Goal: Transaction & Acquisition: Purchase product/service

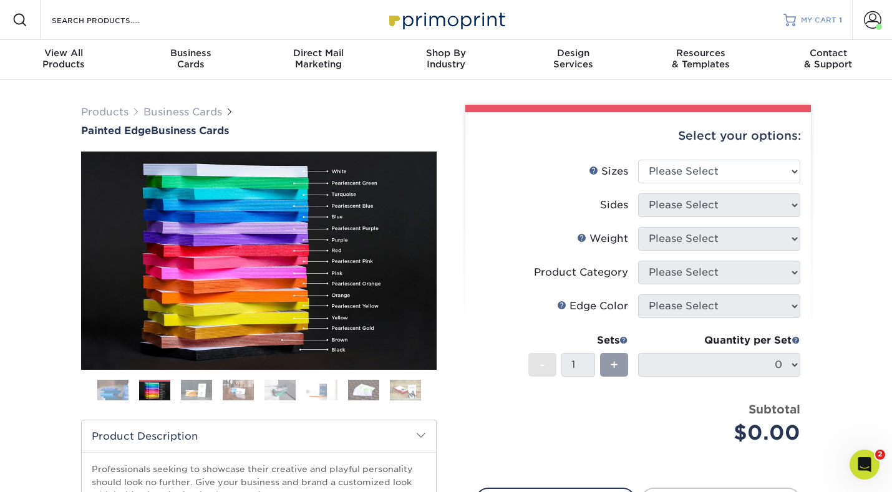
click at [834, 22] on span "MY CART" at bounding box center [819, 20] width 36 height 11
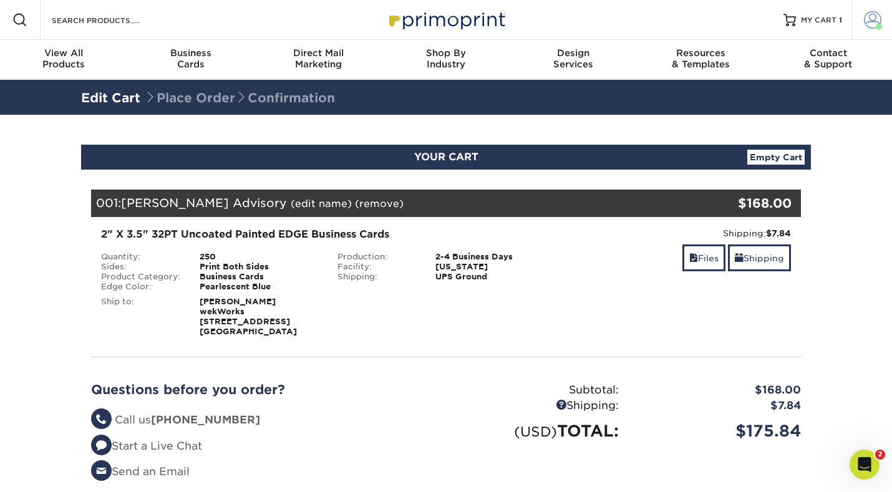
click at [876, 23] on span at bounding box center [872, 19] width 17 height 17
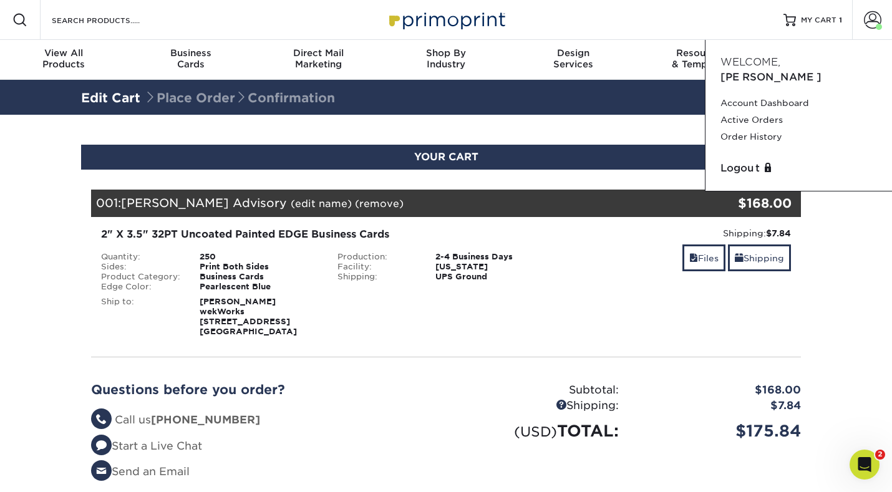
click at [764, 22] on div "Resources Menu Search Products Account [PERSON_NAME] Account Dashboard Active O…" at bounding box center [446, 20] width 892 height 40
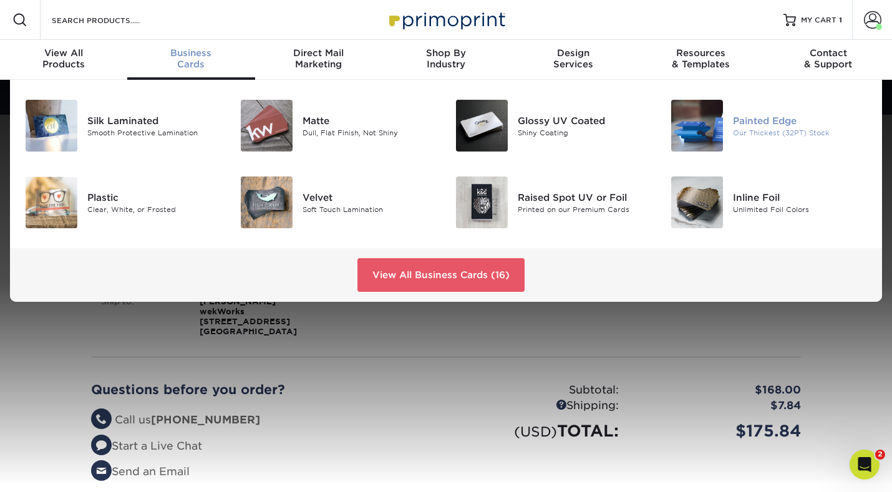
click at [743, 122] on div "Painted Edge" at bounding box center [800, 121] width 134 height 14
click at [757, 119] on div "Painted Edge" at bounding box center [800, 121] width 134 height 14
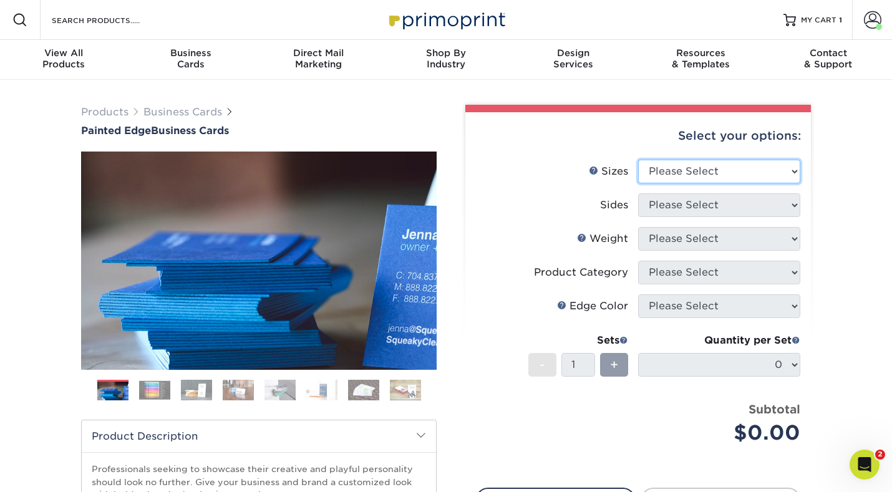
select select "2.00x3.50"
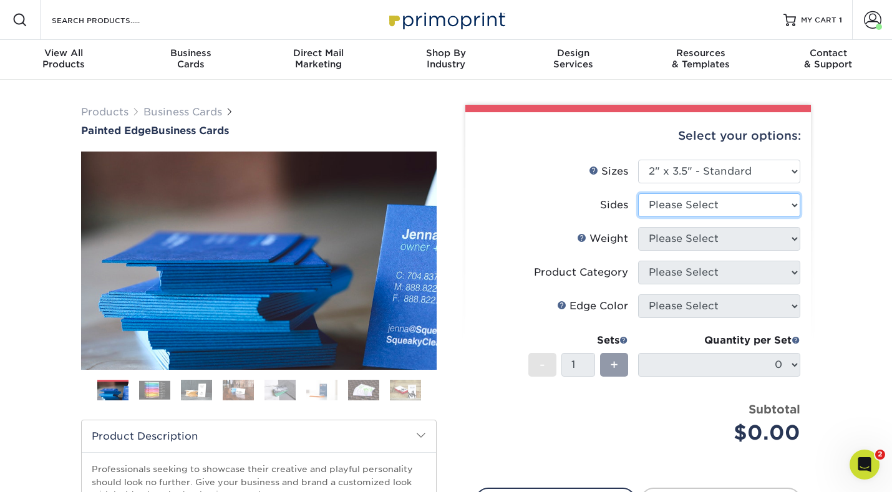
select select "13abbda7-1d64-4f25-8bb2-c179b224825d"
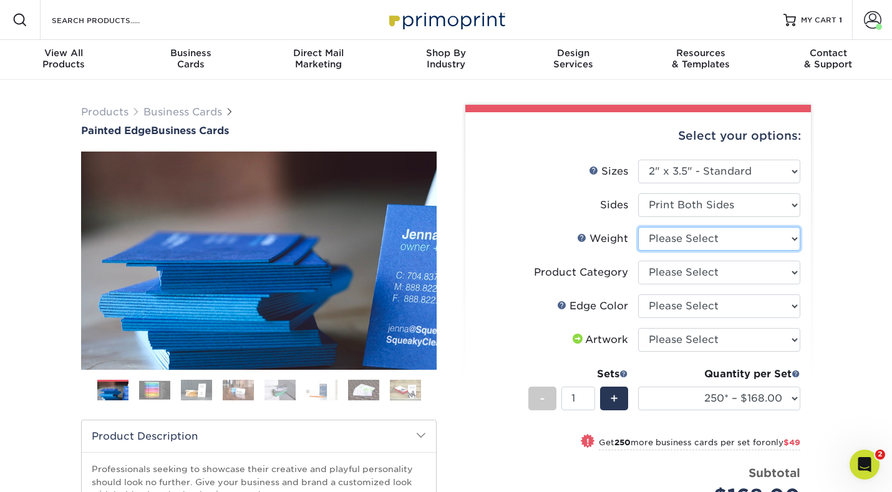
select select "32PTUC"
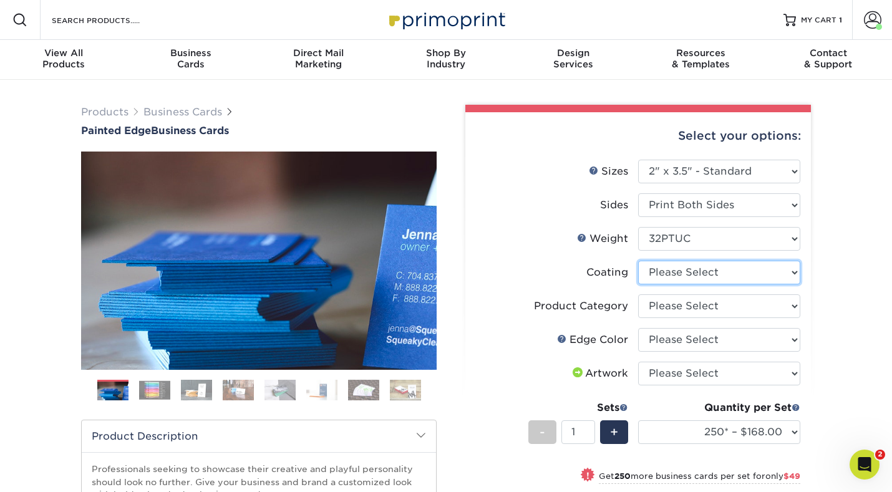
select select "3e7618de-abca-4bda-9f97-8b9129e913d8"
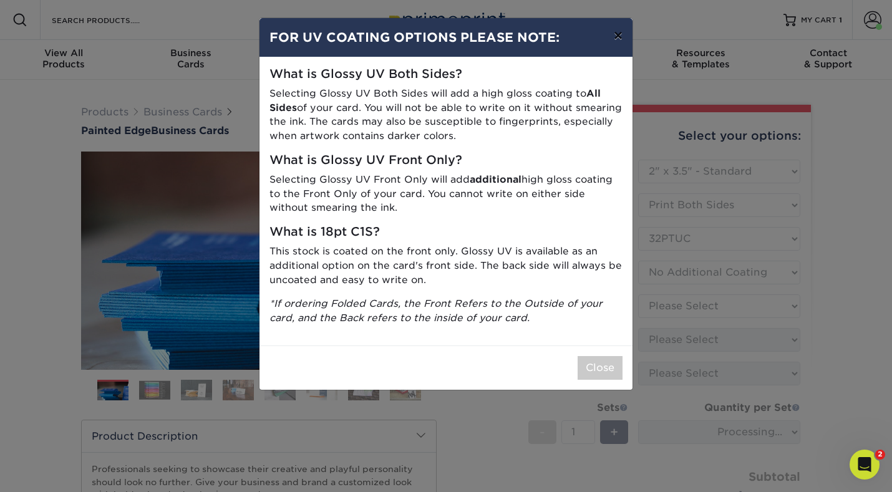
click at [616, 39] on button "×" at bounding box center [618, 35] width 29 height 35
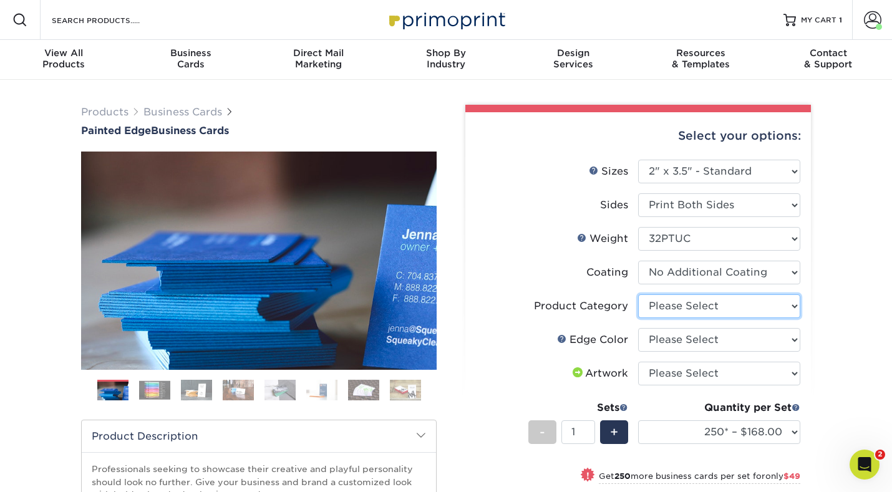
select select "3b5148f1-0588-4f88-a218-97bcfdce65c1"
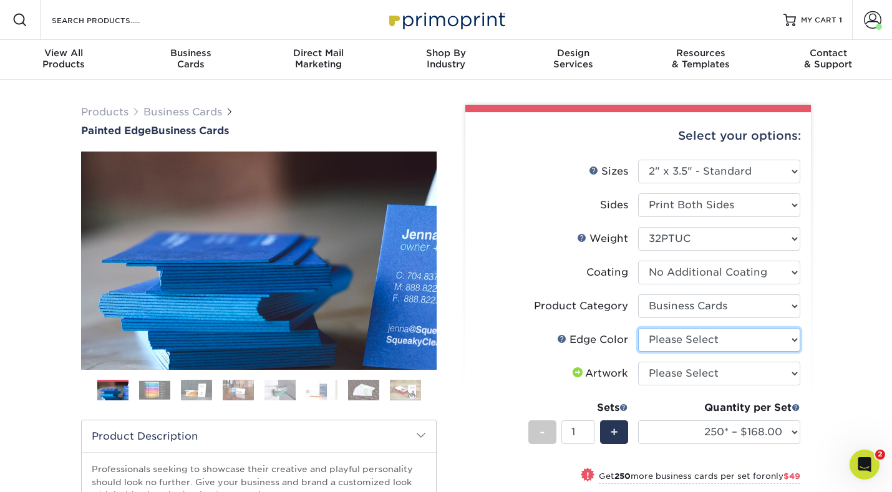
select select "211cd225-22d2-46f5-b9be-c5fa0d34557d"
select select "upload"
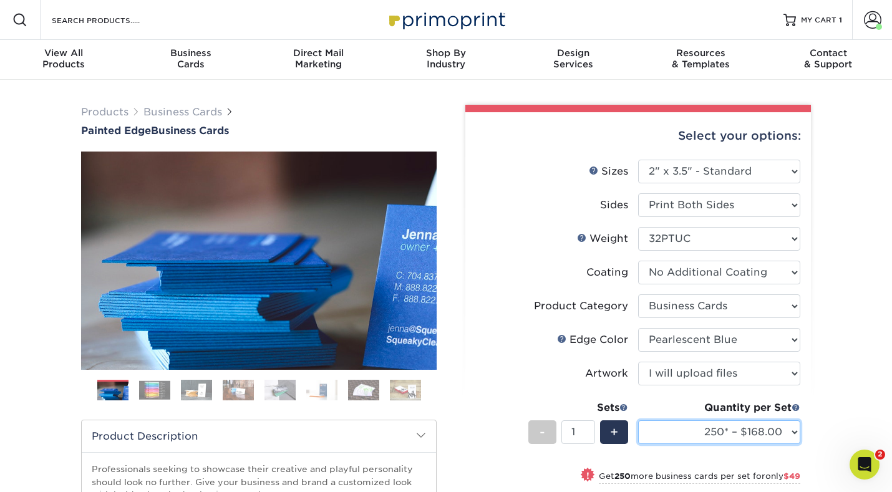
select select "500* – $217.00"
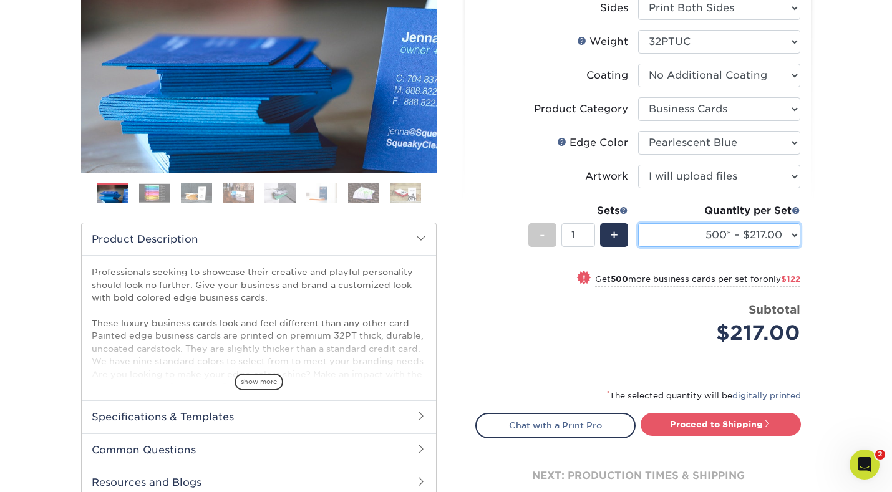
scroll to position [197, 0]
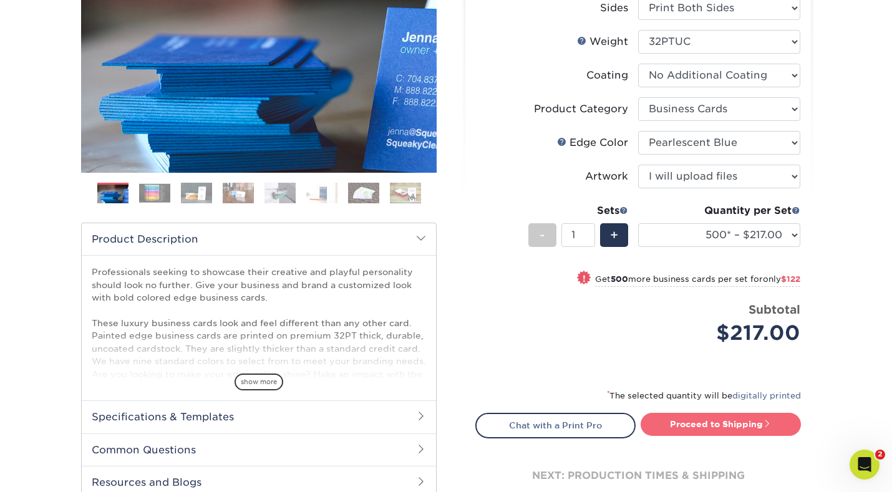
click at [690, 427] on link "Proceed to Shipping" at bounding box center [721, 424] width 160 height 22
type input "Set 1"
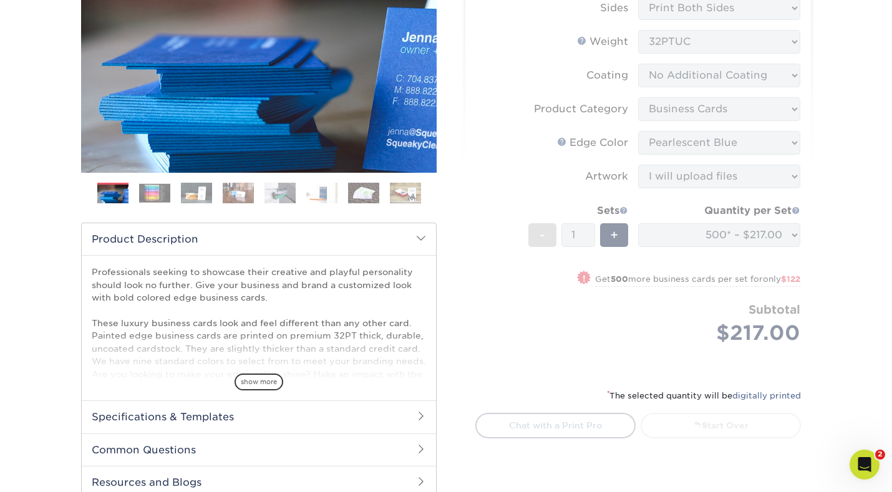
select select "31d45b01-d4a6-4b39-b84d-4391606115ca"
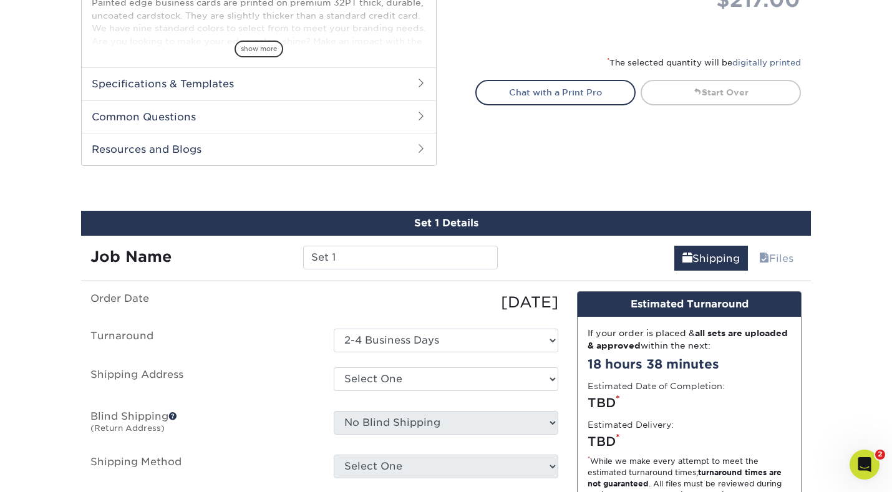
scroll to position [643, 0]
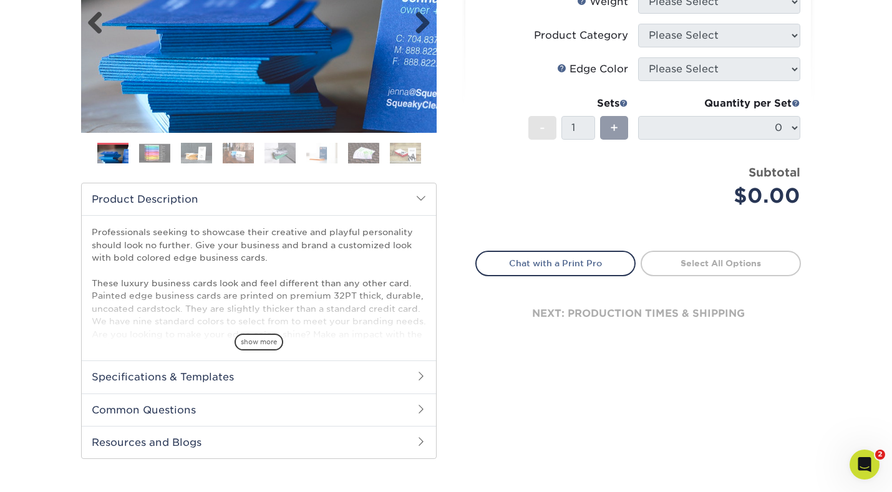
scroll to position [239, 0]
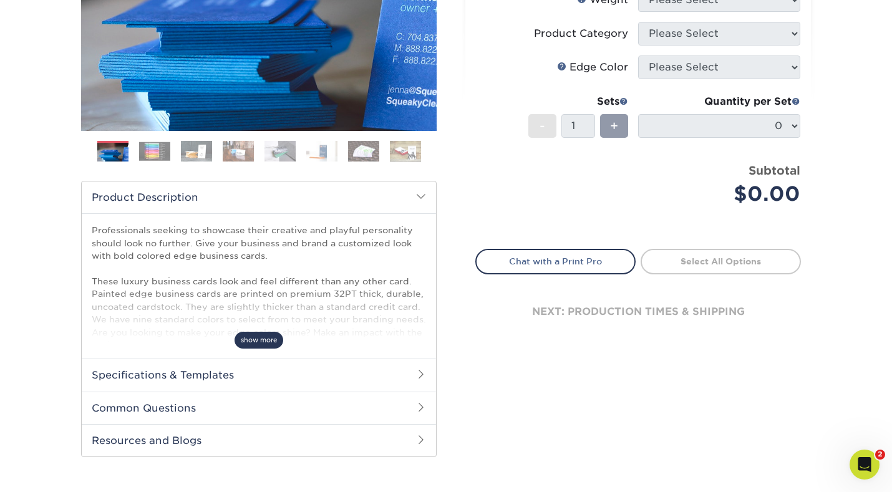
click at [266, 346] on span "show more" at bounding box center [259, 340] width 49 height 17
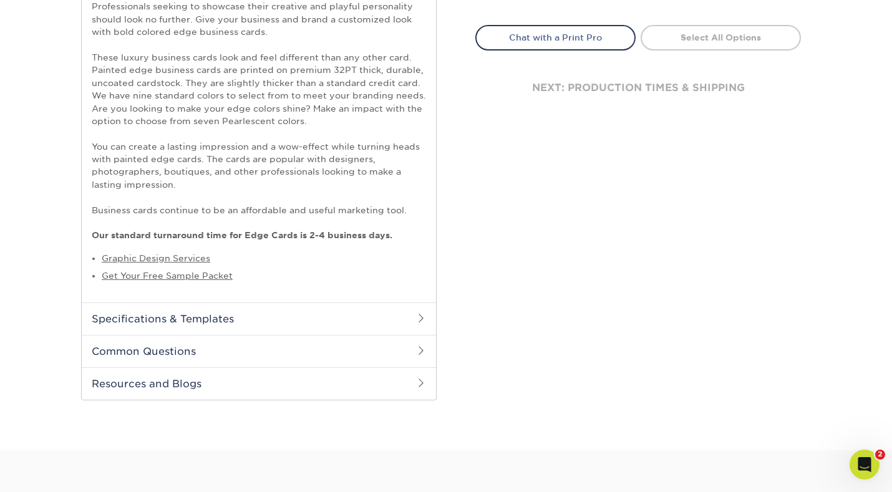
scroll to position [463, 0]
click at [315, 306] on h2 "Specifications & Templates" at bounding box center [259, 318] width 354 height 32
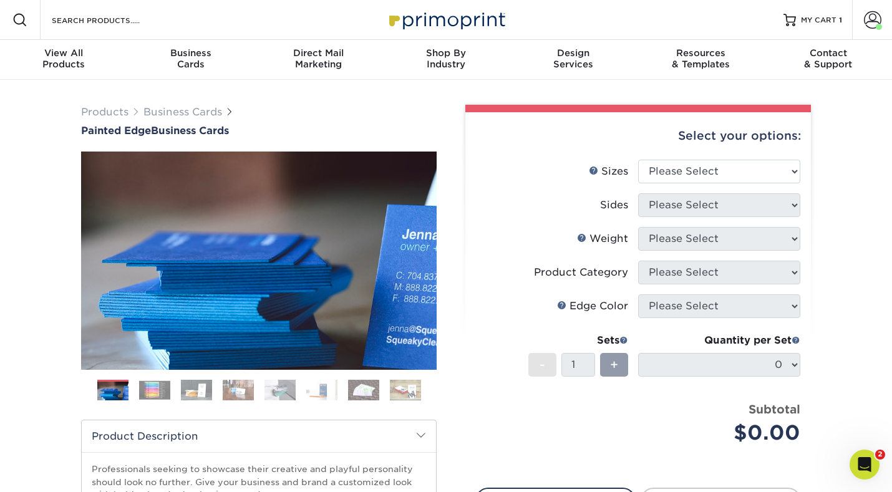
scroll to position [0, 0]
select select "2.00x3.50"
select select "13abbda7-1d64-4f25-8bb2-c179b224825d"
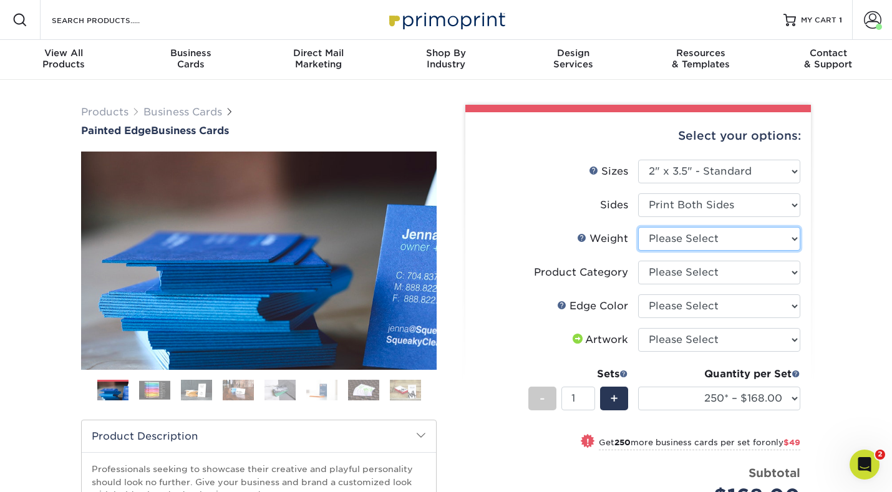
select select "32PTUC"
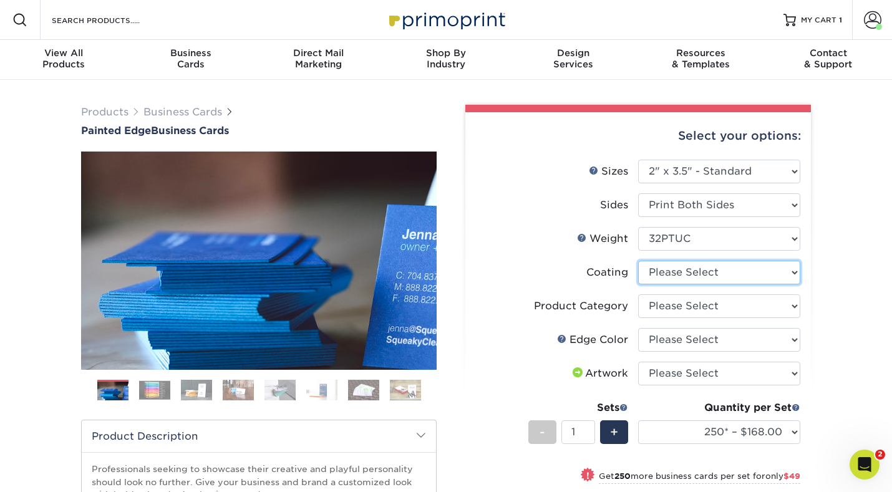
select select "3e7618de-abca-4bda-9f97-8b9129e913d8"
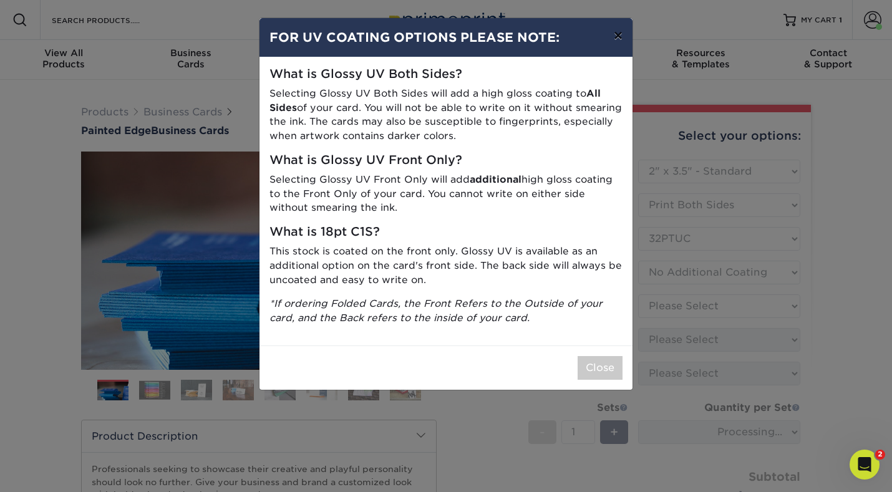
click at [617, 39] on button "×" at bounding box center [618, 35] width 29 height 35
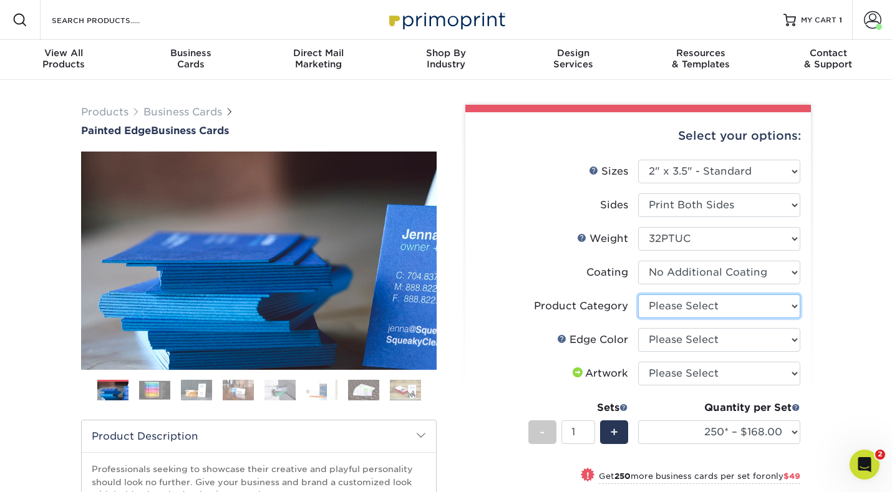
select select "3b5148f1-0588-4f88-a218-97bcfdce65c1"
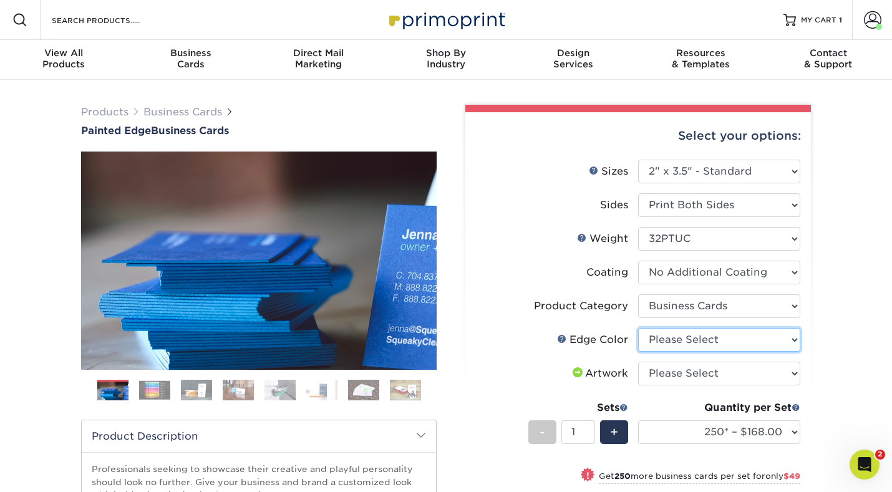
select select "211cd225-22d2-46f5-b9be-c5fa0d34557d"
select select "upload"
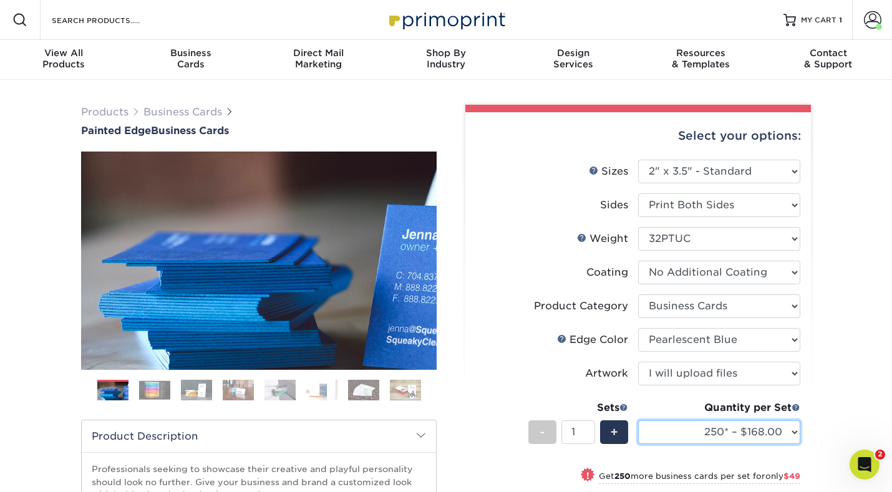
select select "500* – $217.00"
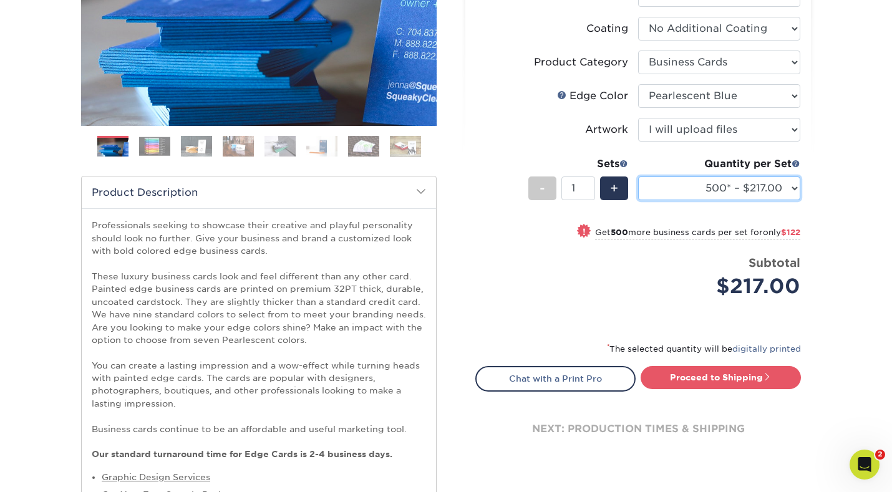
scroll to position [244, 0]
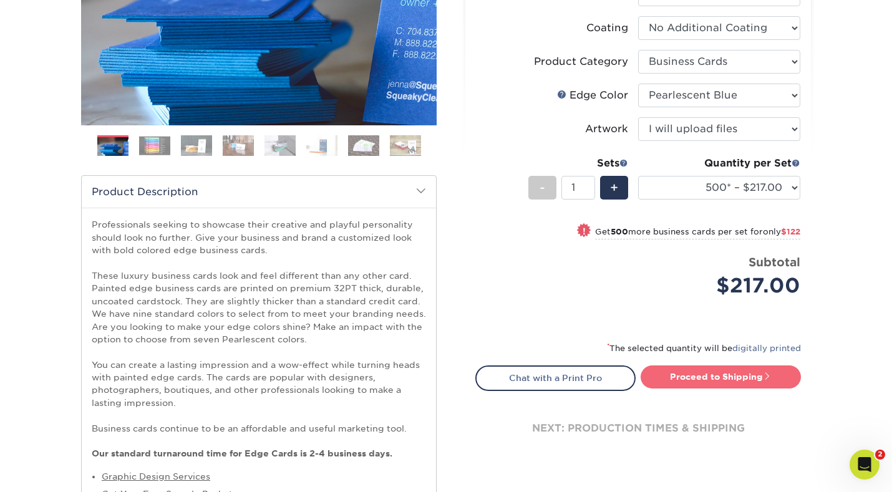
click at [682, 380] on link "Proceed to Shipping" at bounding box center [721, 376] width 160 height 22
type input "Set 1"
select select "31d45b01-d4a6-4b39-b84d-4391606115ca"
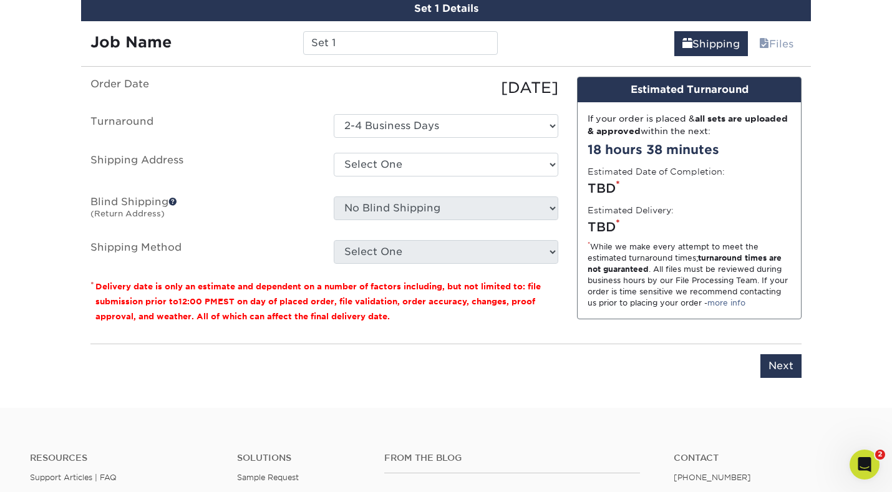
scroll to position [1273, 0]
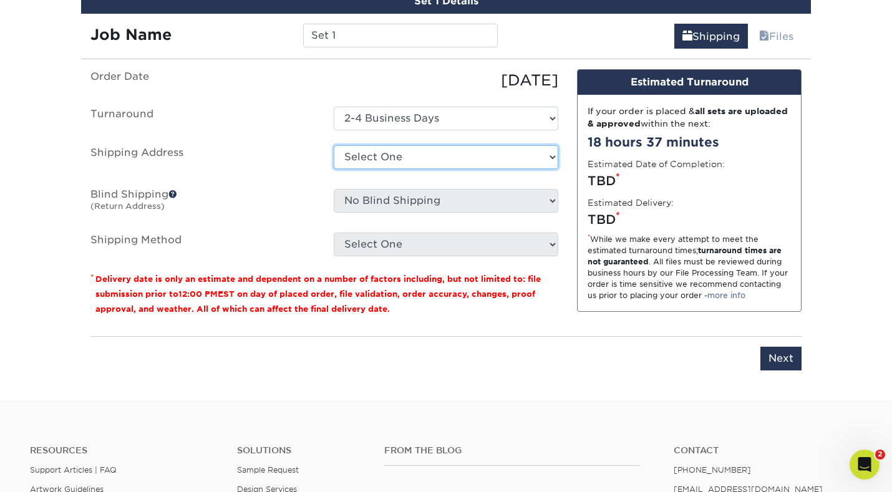
select select "newaddress"
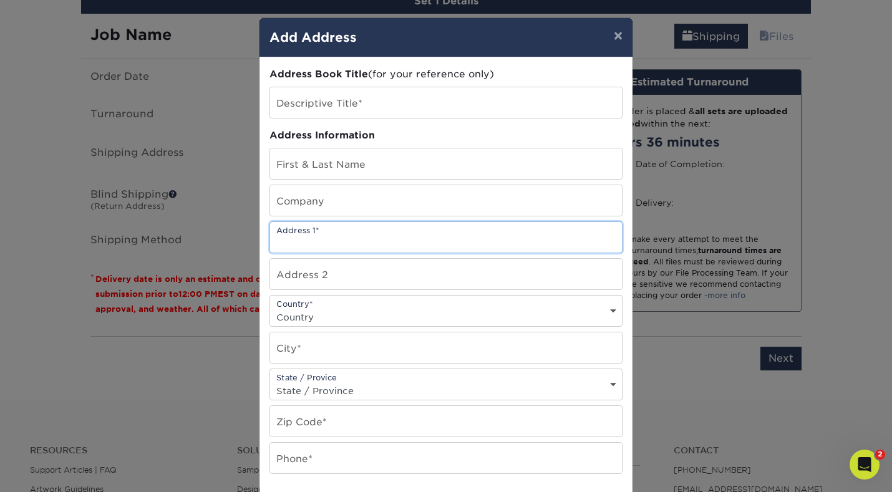
paste input "844 E 4th St #5, Boston MA 02127"
type input "844 E 4th St #5, Boston MA 02127"
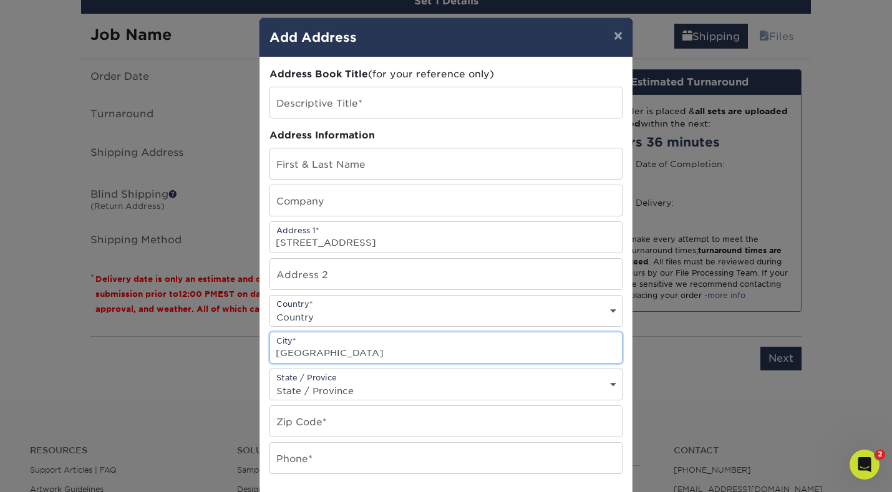
type input "Boston"
select select "MA"
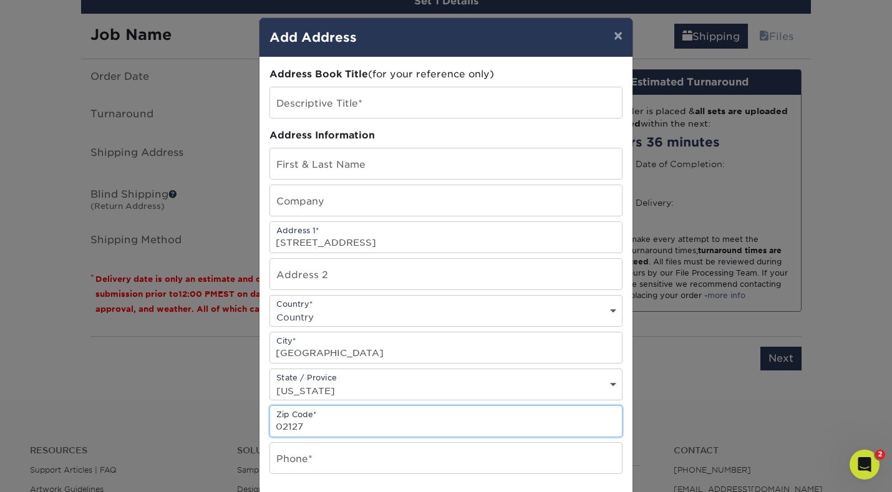
type input "02127"
type input "617-898-8630"
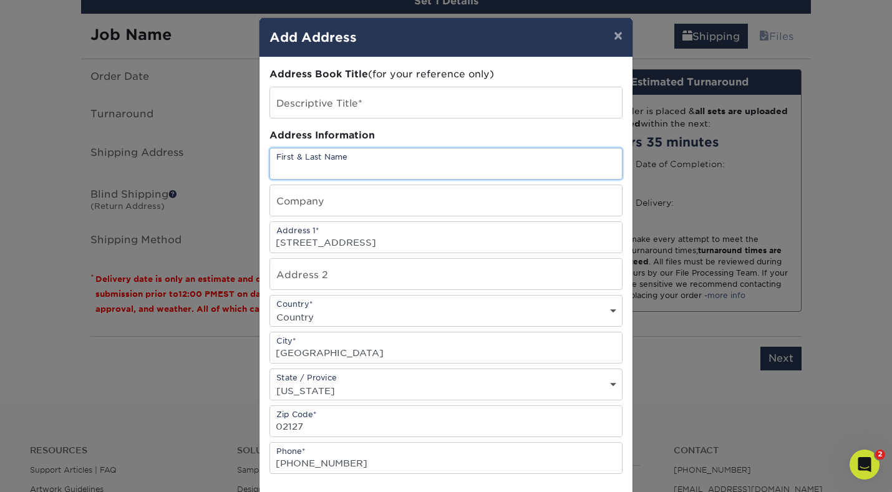
click at [372, 171] on input "text" at bounding box center [446, 163] width 352 height 31
type input "[PERSON_NAME]"
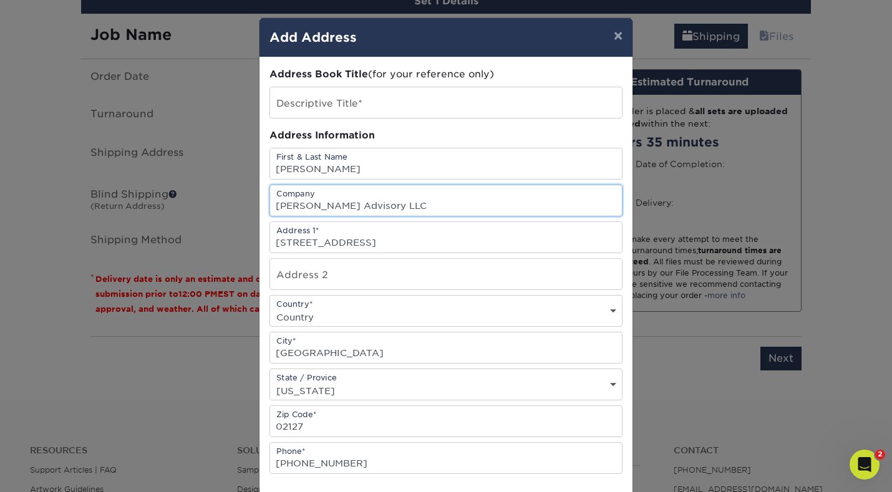
type input "[PERSON_NAME] Advisory LLC"
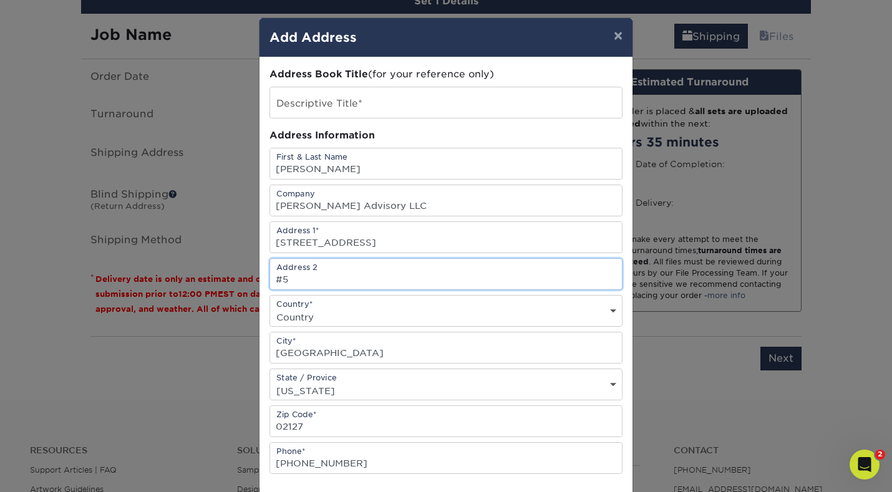
type input "#5"
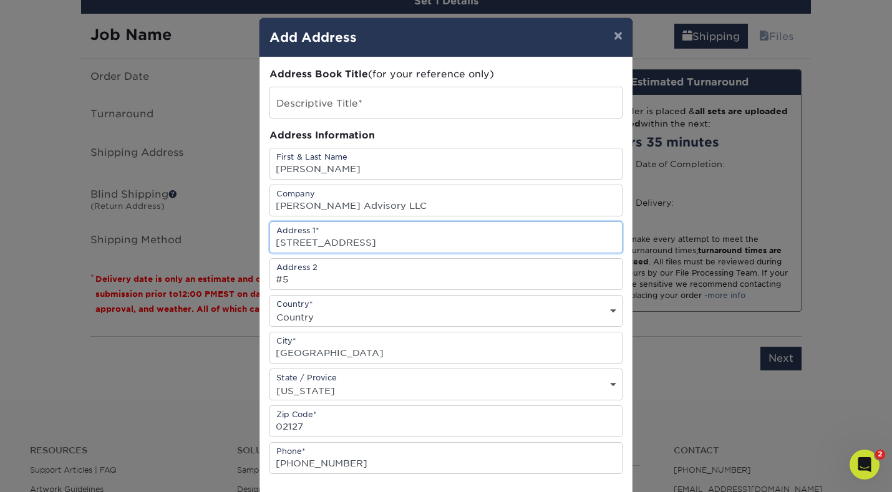
drag, startPoint x: 334, startPoint y: 242, endPoint x: 512, endPoint y: 247, distance: 178.4
click at [512, 247] on input "844 E 4th St #5, Boston MA 02127" at bounding box center [446, 237] width 352 height 31
type input "844 E 4th Street"
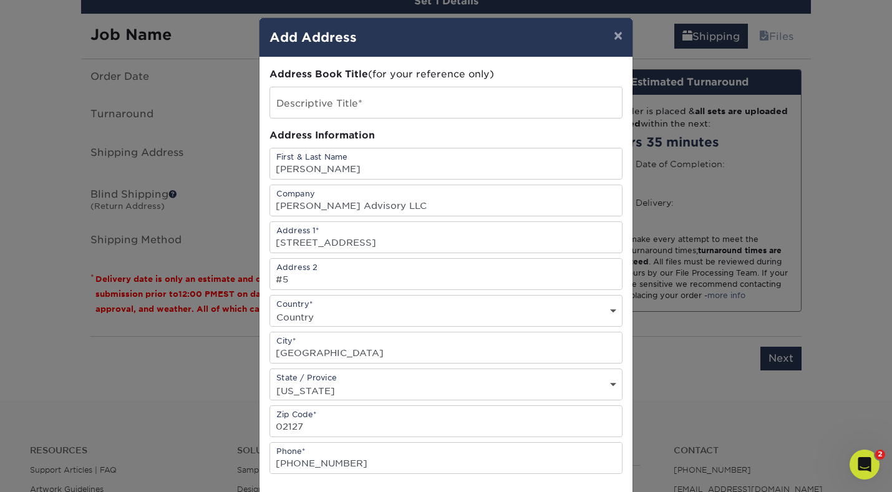
click at [329, 308] on div "Country* Country United States Canada ----------------------------- Afghanistan…" at bounding box center [445, 311] width 353 height 32
click at [322, 309] on div "Country* Country United States Canada ----------------------------- Afghanistan…" at bounding box center [445, 311] width 353 height 32
select select "US"
click at [122, 394] on div "× Add Address Address Book Title (for your reference only) Descriptive Title* A…" at bounding box center [446, 246] width 892 height 492
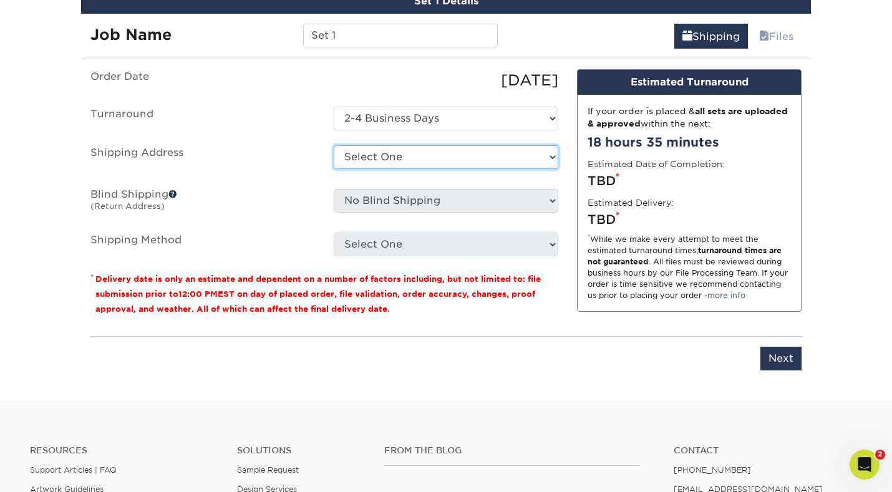
select select "newaddress"
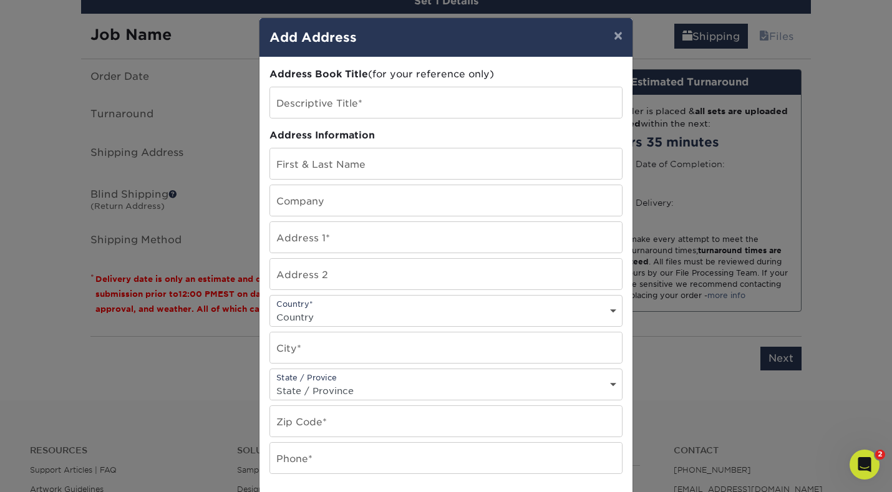
scroll to position [0, 0]
click at [369, 111] on input "text" at bounding box center [446, 102] width 352 height 31
type input "Carbone Advisory"
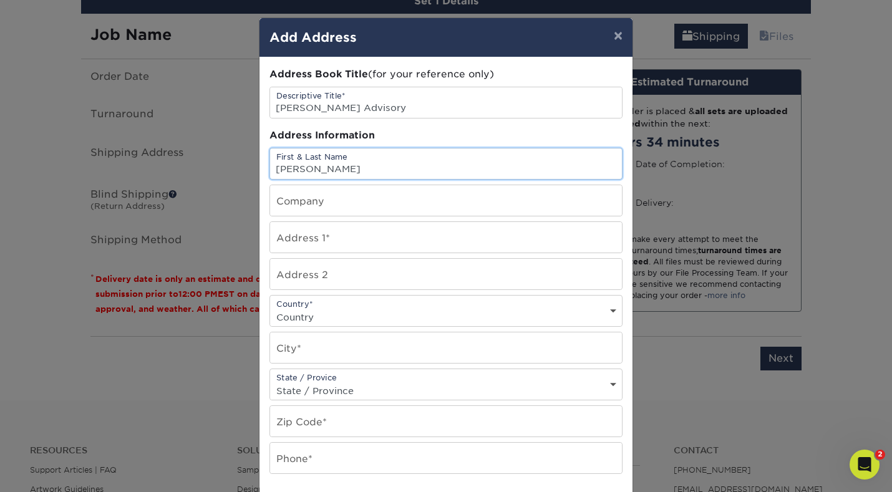
type input "Kimberly Carbone"
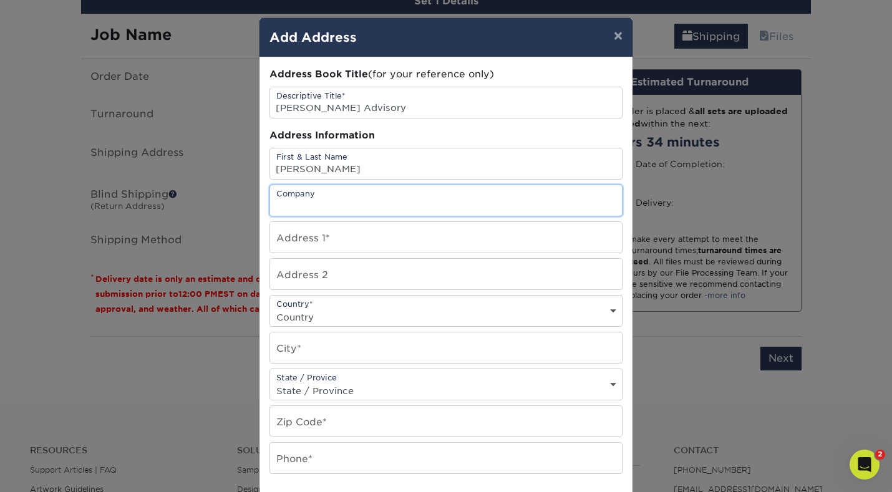
type input "A"
type input "Carbone Advisory LLC"
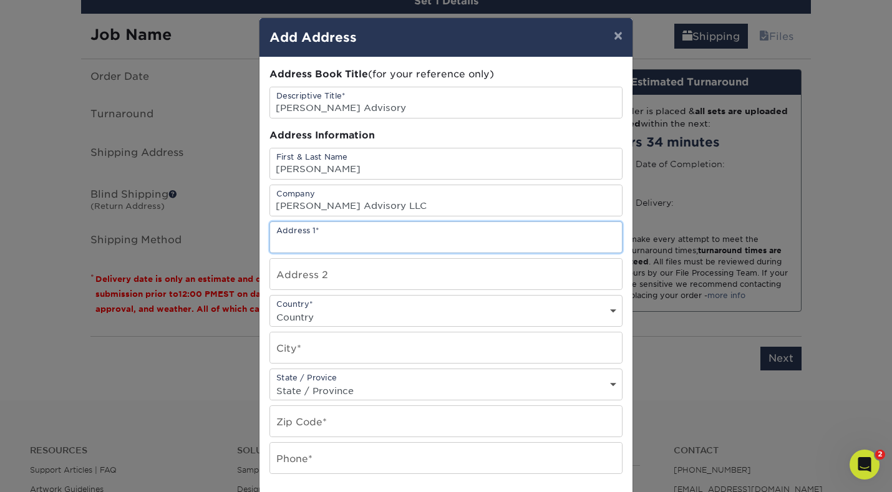
paste input "844 E 4th St #5, Boston MA 02127"
type input "844 E 4th St #5, Boston MA 02127"
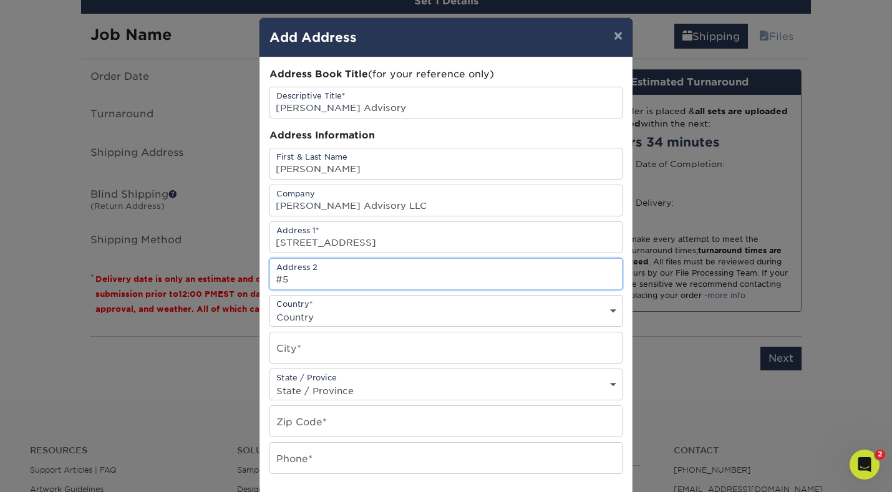
type input "#5"
select select "US"
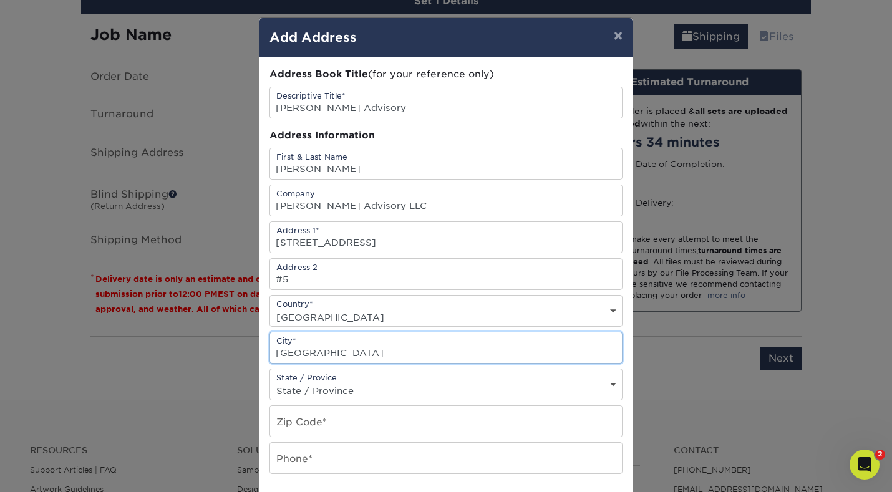
type input "Boston"
select select "MA"
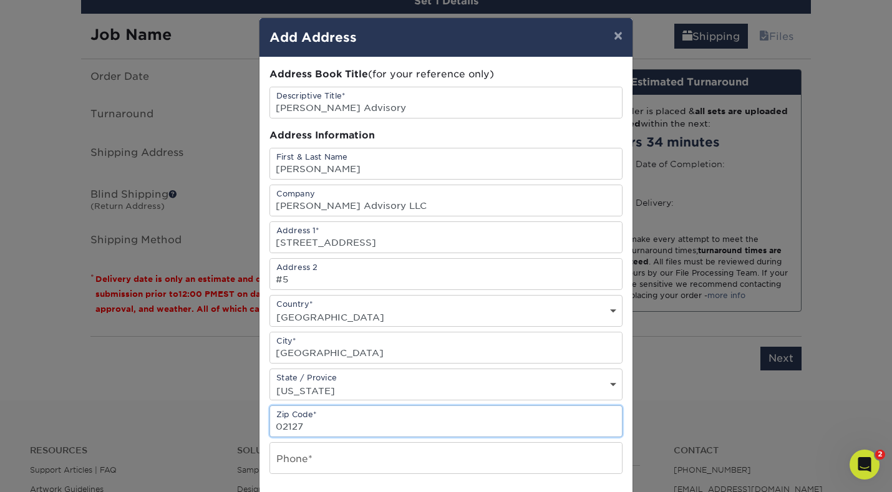
type input "02127"
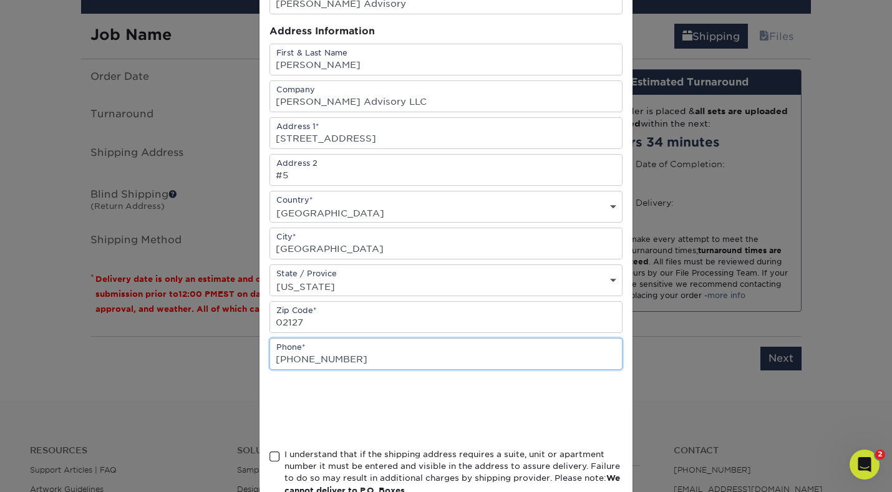
scroll to position [107, 0]
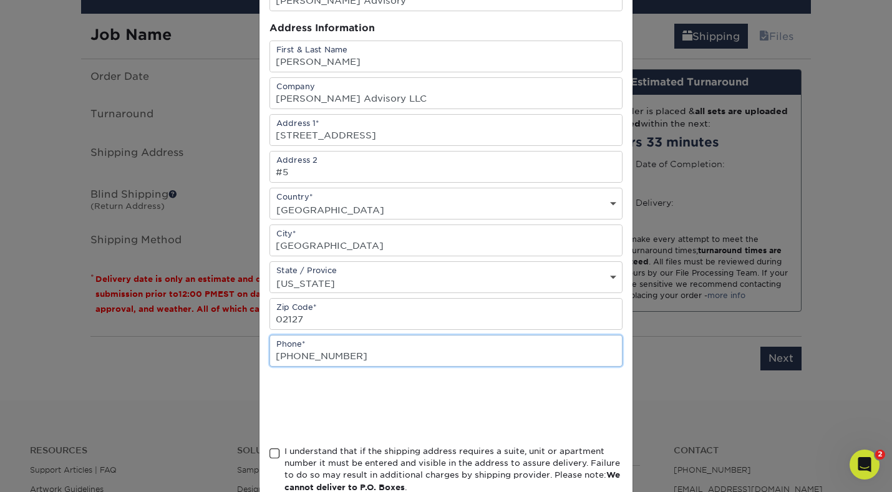
type input "617-898-8630"
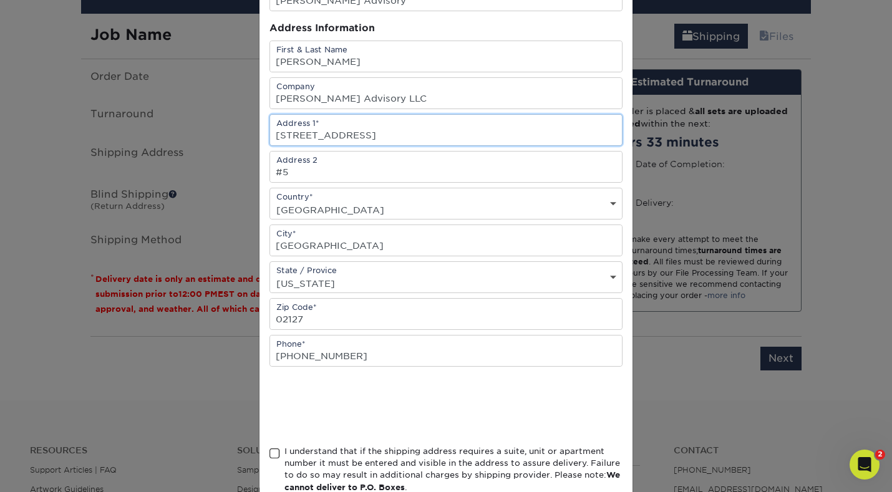
drag, startPoint x: 336, startPoint y: 136, endPoint x: 508, endPoint y: 137, distance: 172.8
click at [508, 137] on input "844 E 4th St #5, Boston MA 02127" at bounding box center [446, 130] width 352 height 31
type input "844 E 4th Street"
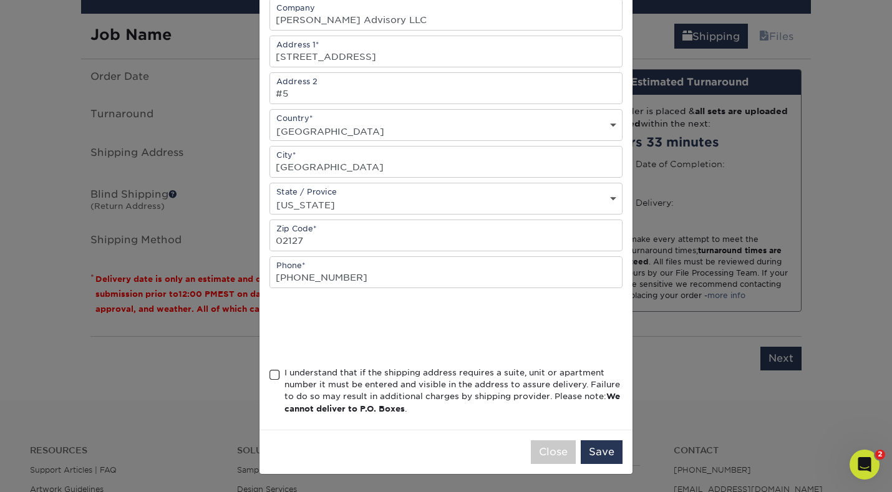
scroll to position [189, 0]
click at [272, 377] on span at bounding box center [274, 375] width 11 height 12
click at [0, 0] on input "I understand that if the shipping address requires a suite, unit or apartment n…" at bounding box center [0, 0] width 0 height 0
click at [604, 455] on button "Save" at bounding box center [602, 452] width 42 height 24
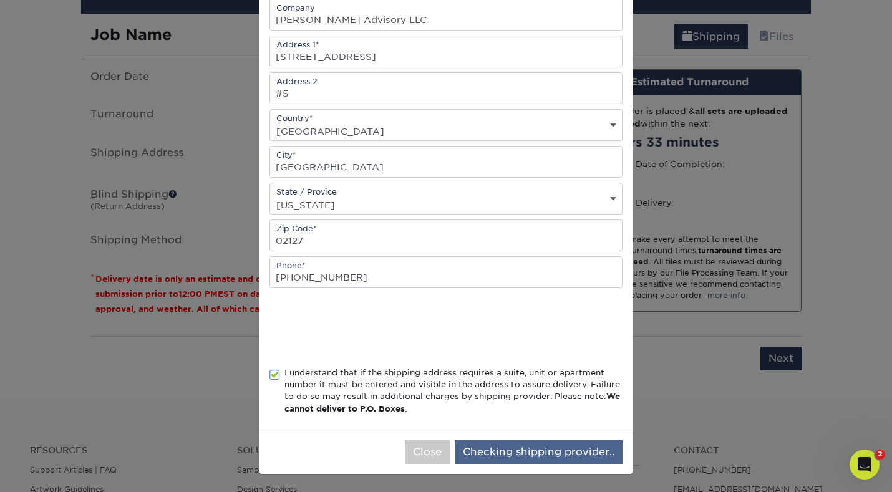
scroll to position [0, 0]
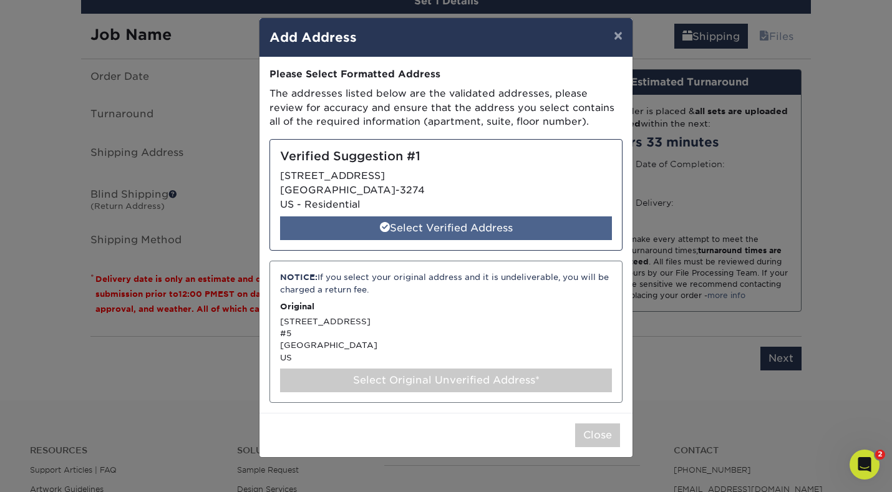
click at [464, 231] on div "Select Verified Address" at bounding box center [446, 228] width 332 height 24
select select "285739"
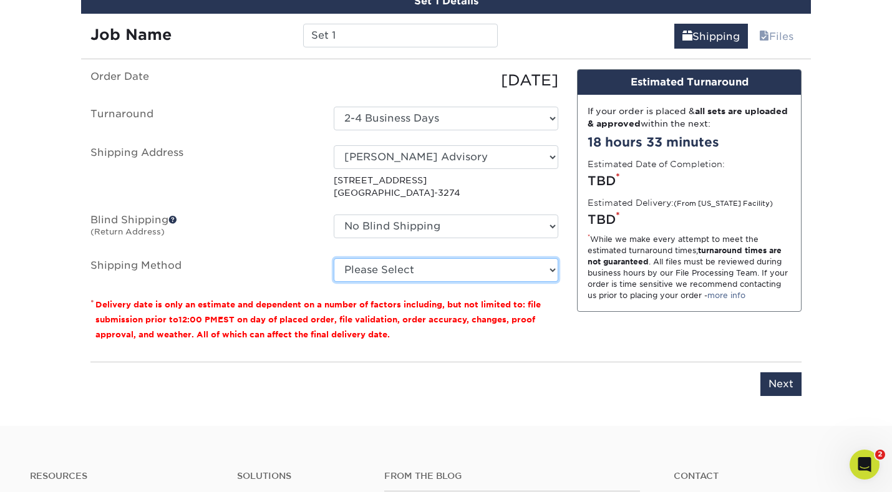
select select "03"
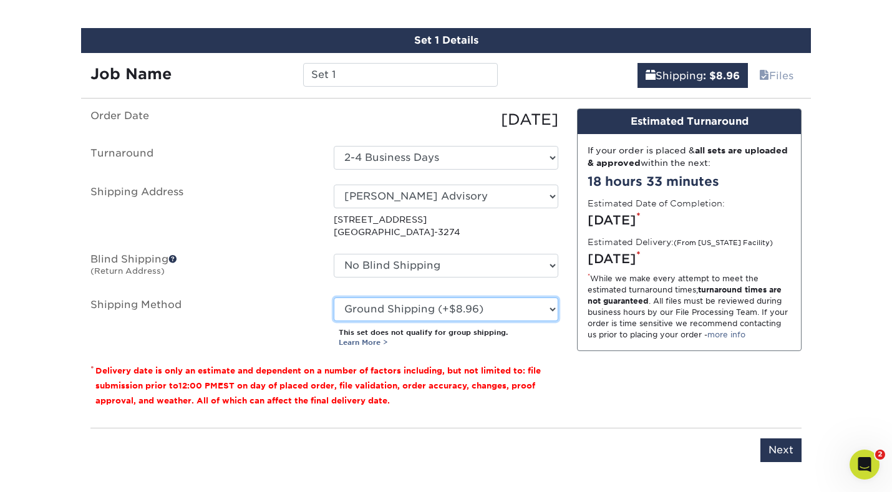
scroll to position [1227, 0]
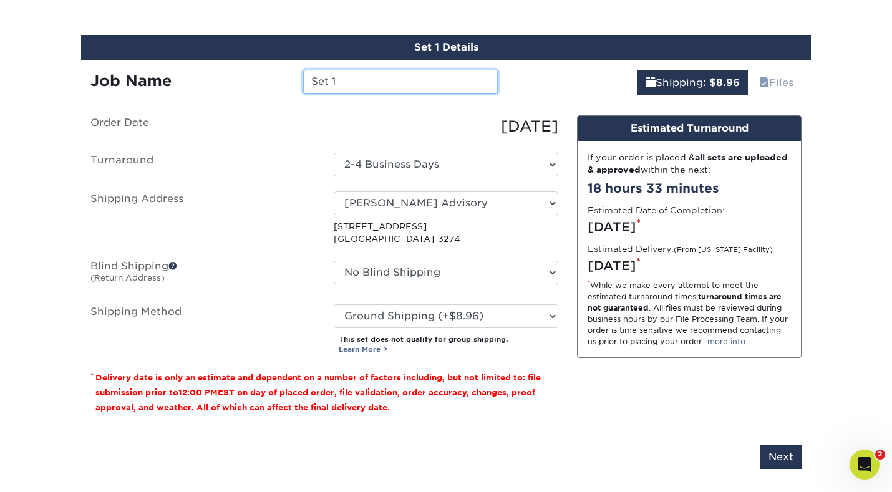
click at [374, 70] on input "Set 1" at bounding box center [400, 82] width 194 height 24
type input "Carbone Advisory"
click at [518, 403] on div "Order Date 09/05/2025 Turnaround Select One 2-4 Business Days Shipping Address …" at bounding box center [324, 269] width 486 height 309
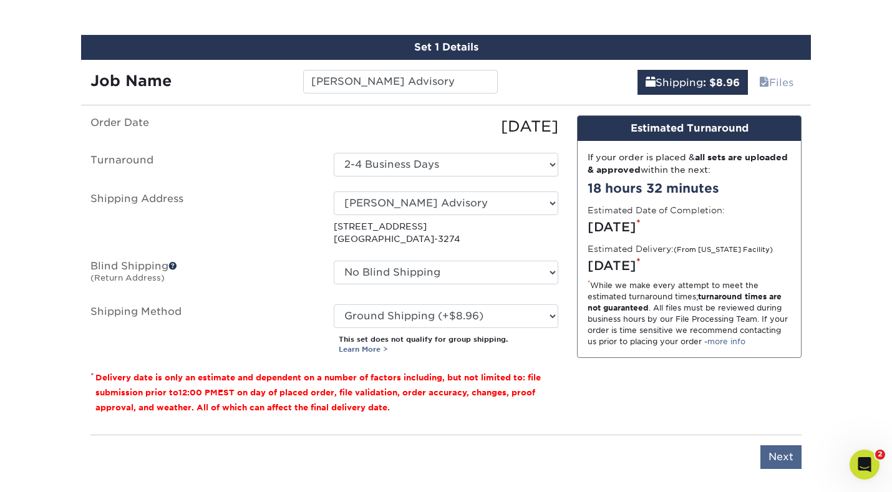
click at [773, 449] on input "Next" at bounding box center [780, 457] width 41 height 24
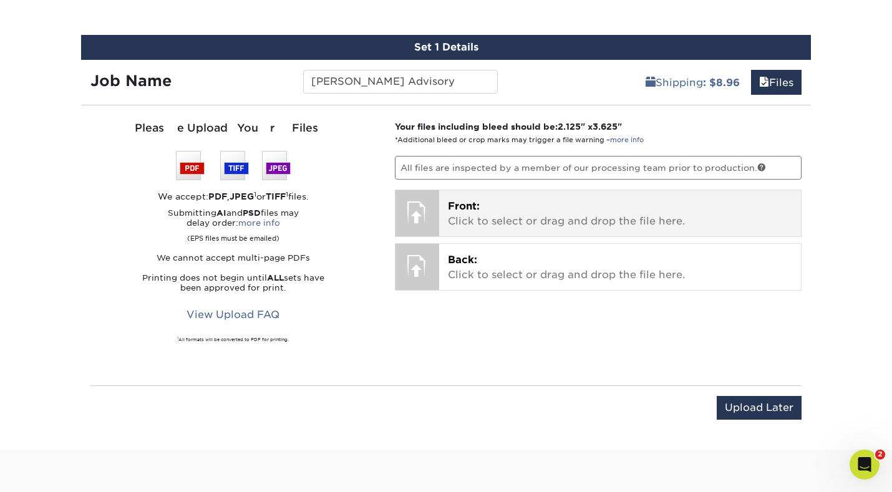
click at [562, 208] on p "Front: Click to select or drag and drop the file here." at bounding box center [620, 214] width 345 height 30
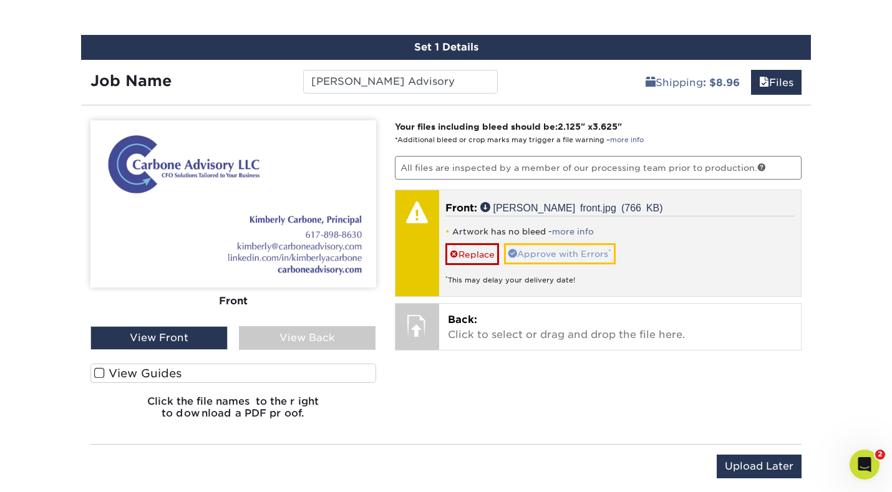
click at [563, 243] on link "Approve with Errors *" at bounding box center [560, 253] width 112 height 21
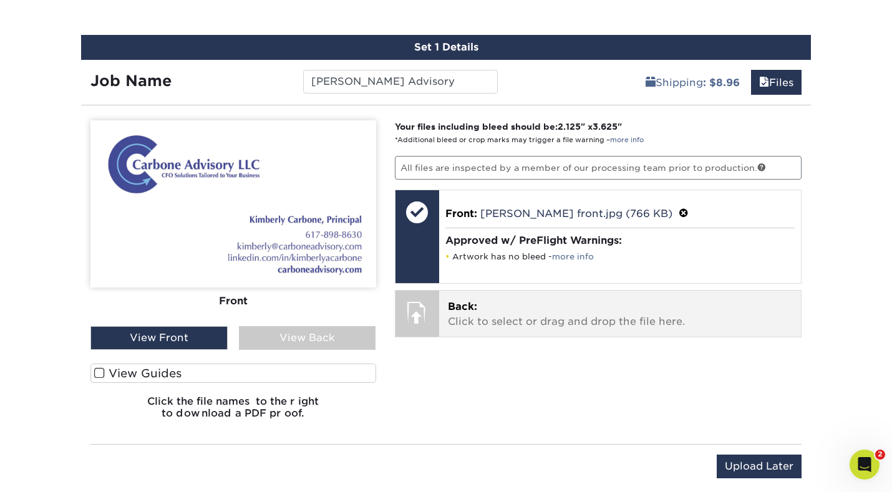
click at [516, 299] on p "Back: Click to select or drag and drop the file here." at bounding box center [620, 314] width 345 height 30
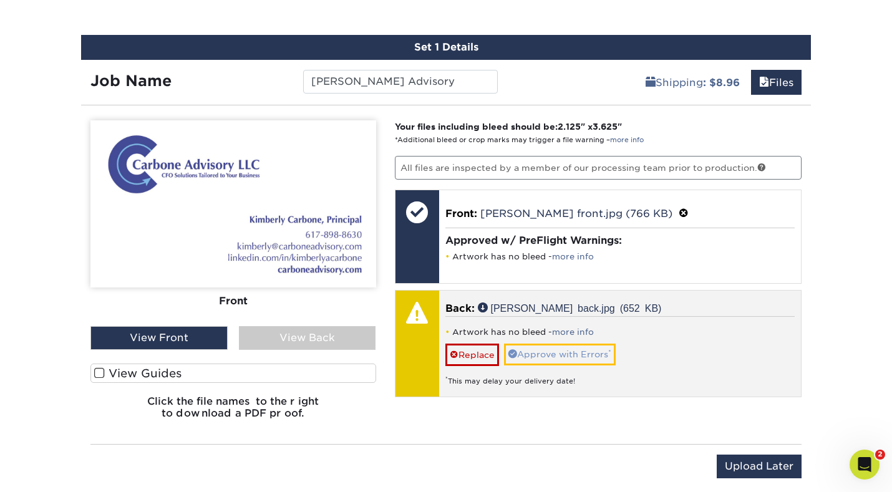
click at [563, 344] on link "Approve with Errors *" at bounding box center [560, 354] width 112 height 21
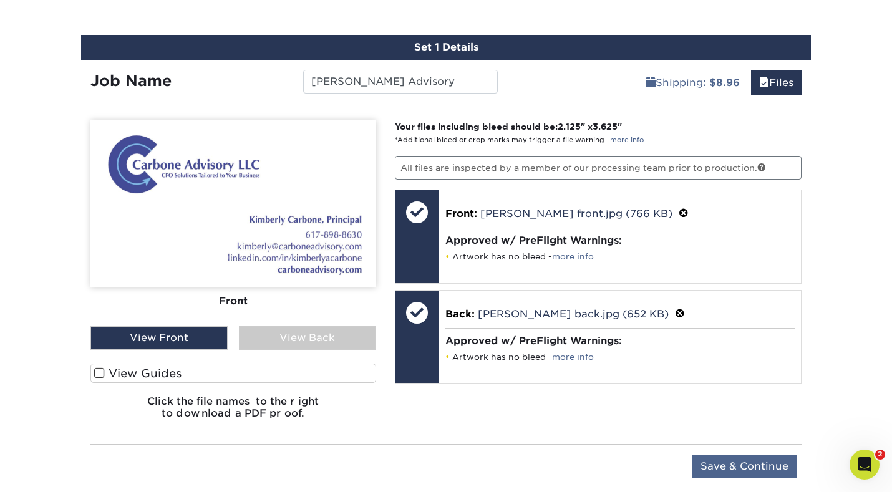
click at [727, 458] on input "Save & Continue" at bounding box center [744, 467] width 104 height 24
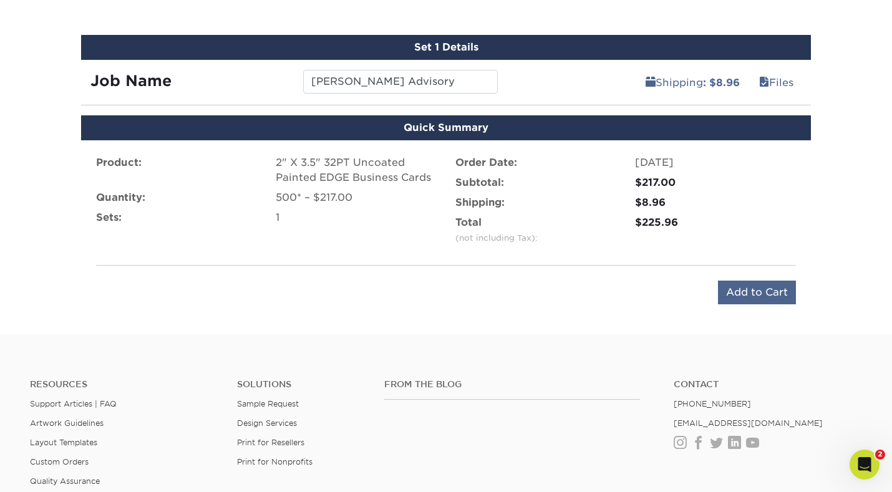
click at [748, 281] on input "Add to Cart" at bounding box center [757, 293] width 78 height 24
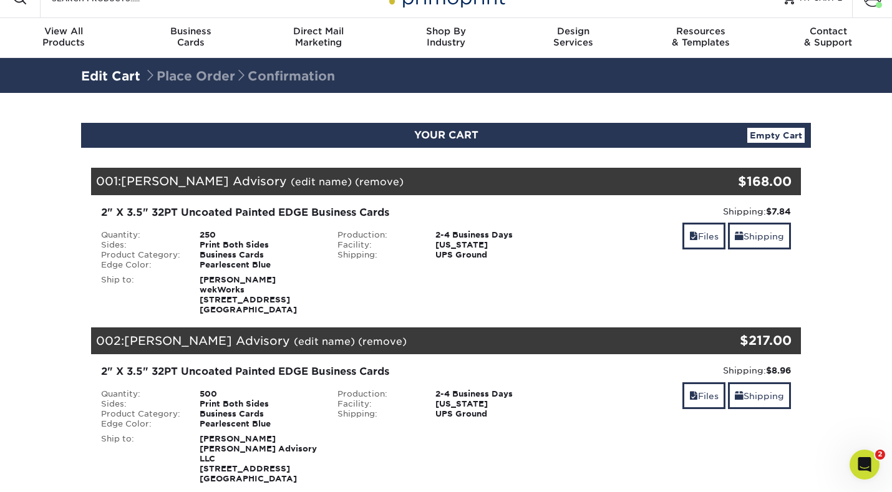
scroll to position [27, 0]
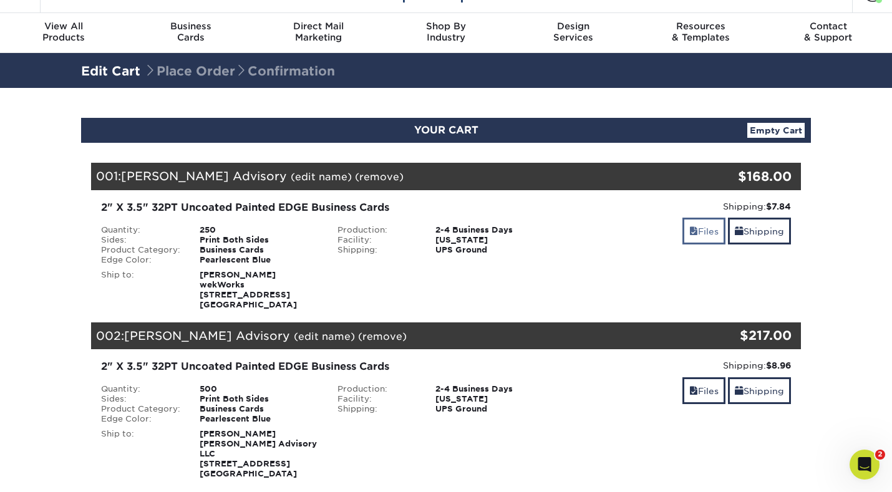
click at [702, 231] on link "Files" at bounding box center [703, 231] width 43 height 27
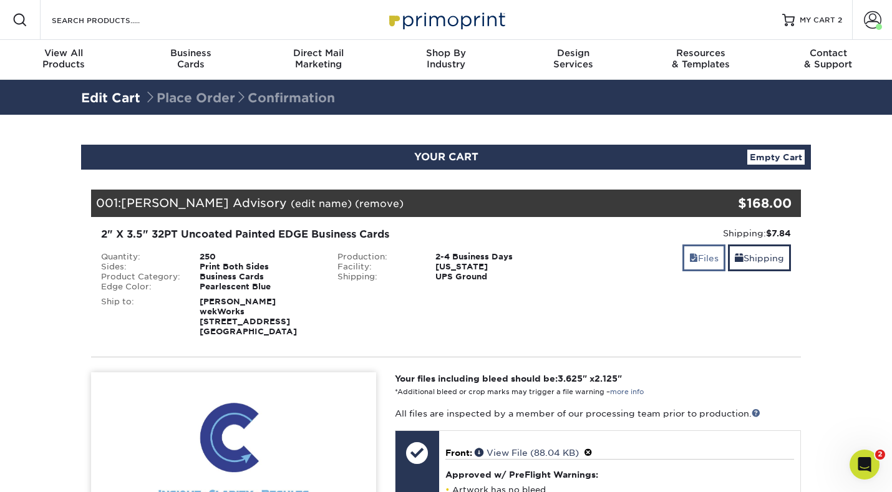
scroll to position [0, 0]
click at [694, 263] on link "Files" at bounding box center [703, 257] width 43 height 27
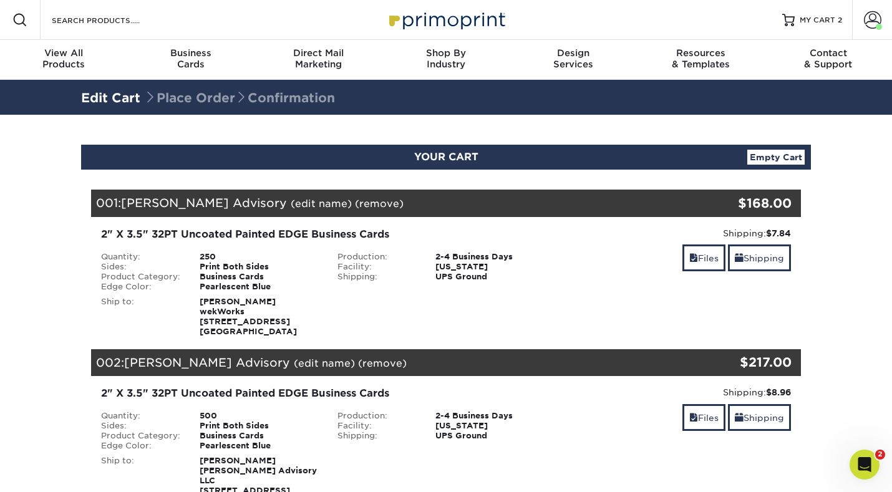
click at [454, 205] on div "001: Carbone Advisory (edit name) (remove) Are you sure you want to remove this…" at bounding box center [386, 203] width 591 height 27
click at [355, 205] on link "(remove)" at bounding box center [379, 204] width 49 height 12
click at [601, 201] on link "Yes" at bounding box center [609, 204] width 17 height 12
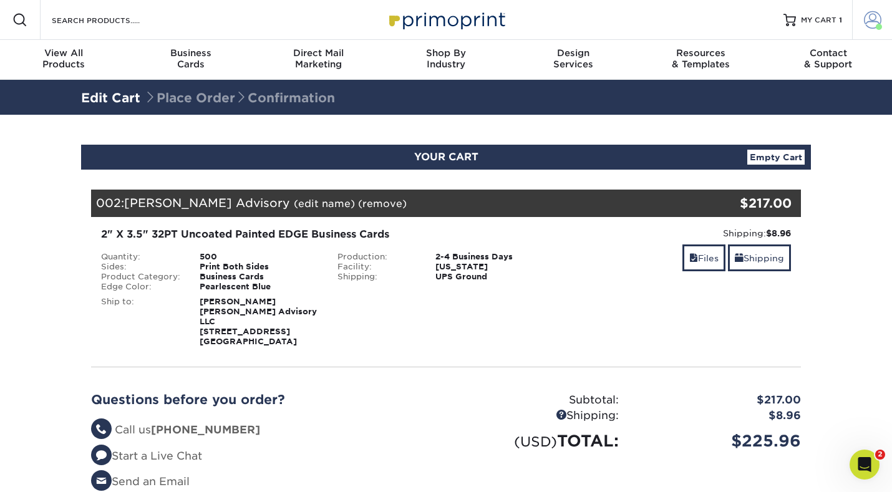
click at [876, 19] on span at bounding box center [872, 19] width 17 height 17
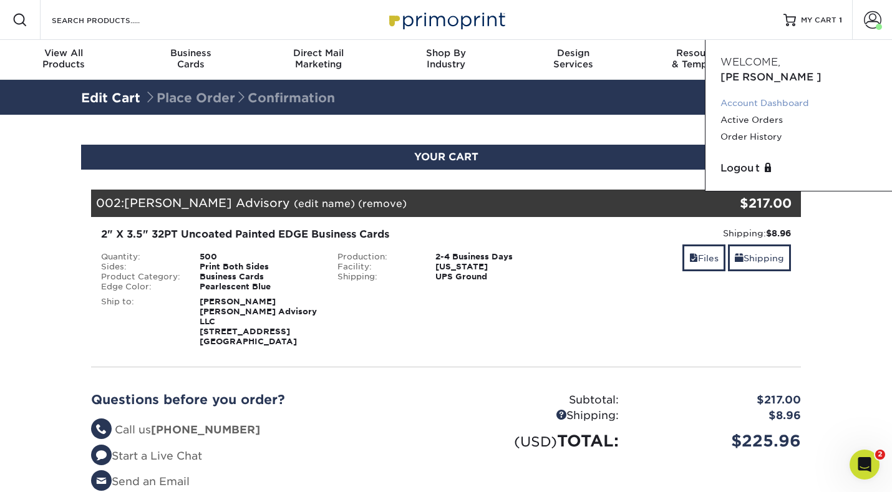
click at [766, 95] on link "Account Dashboard" at bounding box center [798, 103] width 157 height 17
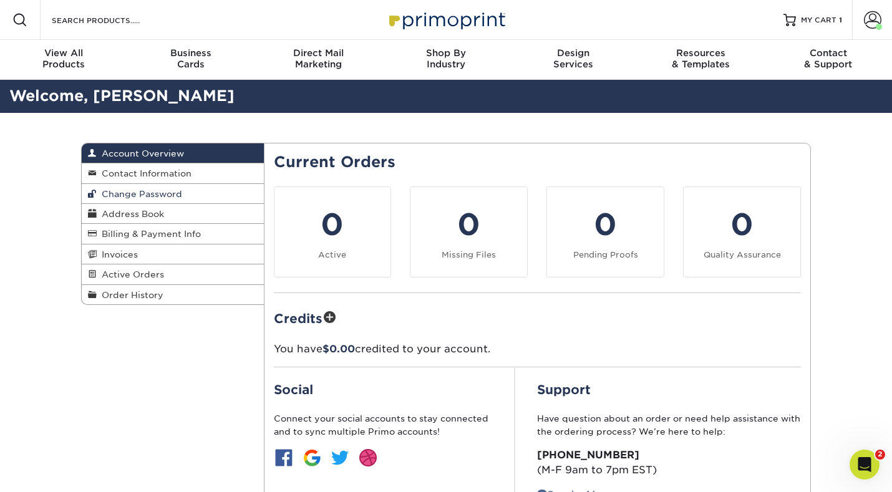
click at [159, 195] on span "Change Password" at bounding box center [139, 194] width 85 height 10
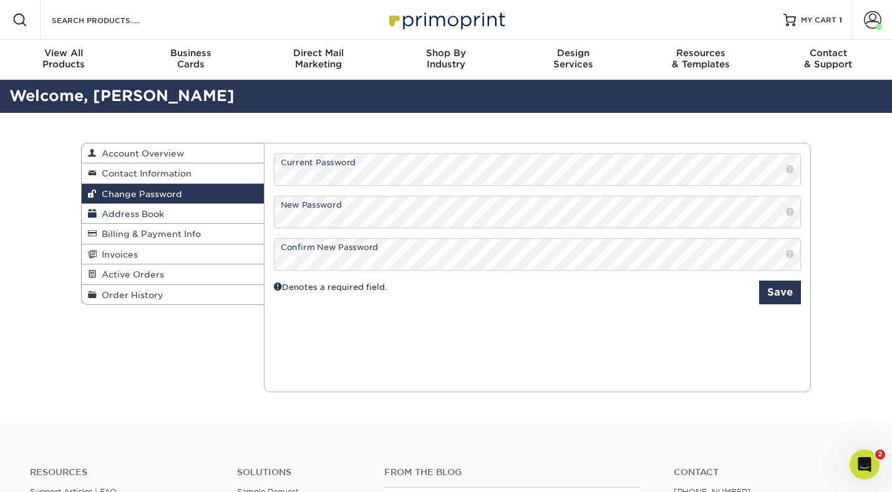
click at [198, 219] on link "Address Book" at bounding box center [173, 214] width 182 height 20
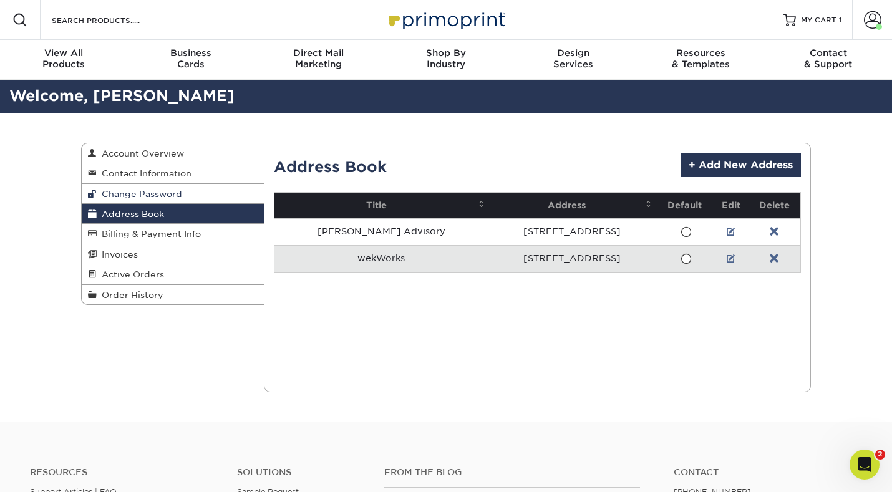
click at [202, 193] on link "Change Password" at bounding box center [173, 194] width 182 height 20
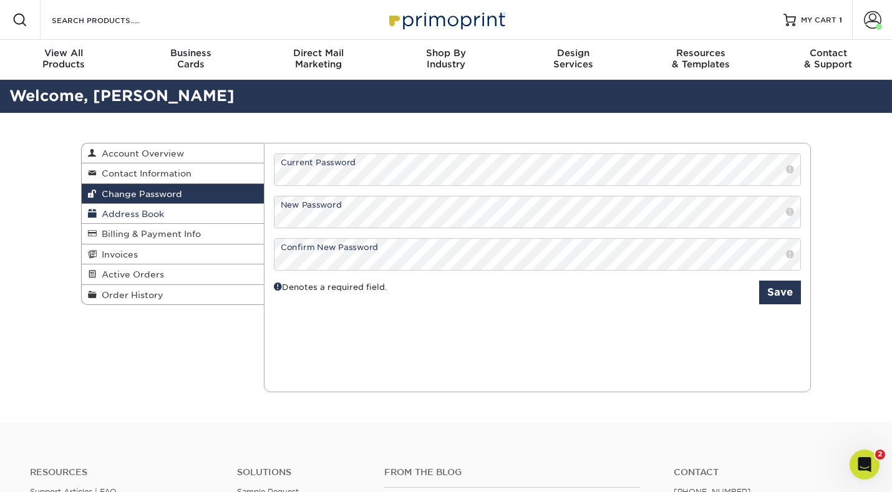
click at [195, 211] on link "Address Book" at bounding box center [173, 214] width 182 height 20
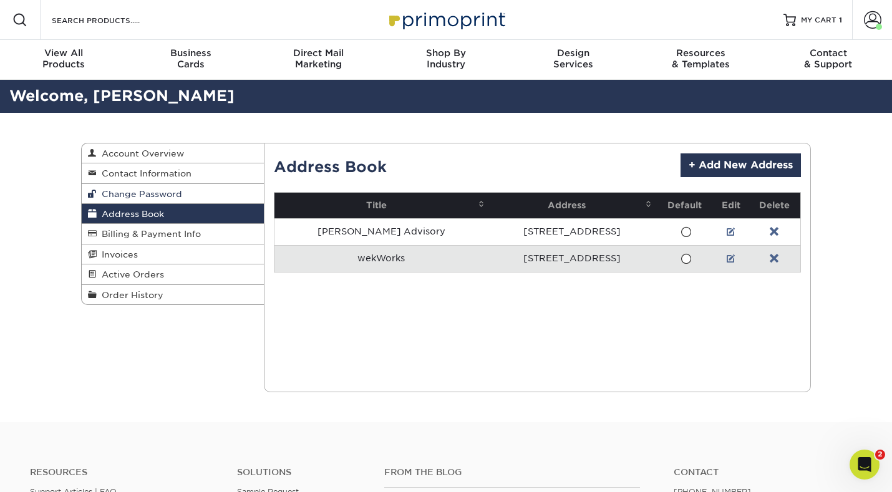
click at [200, 194] on link "Change Password" at bounding box center [173, 194] width 182 height 20
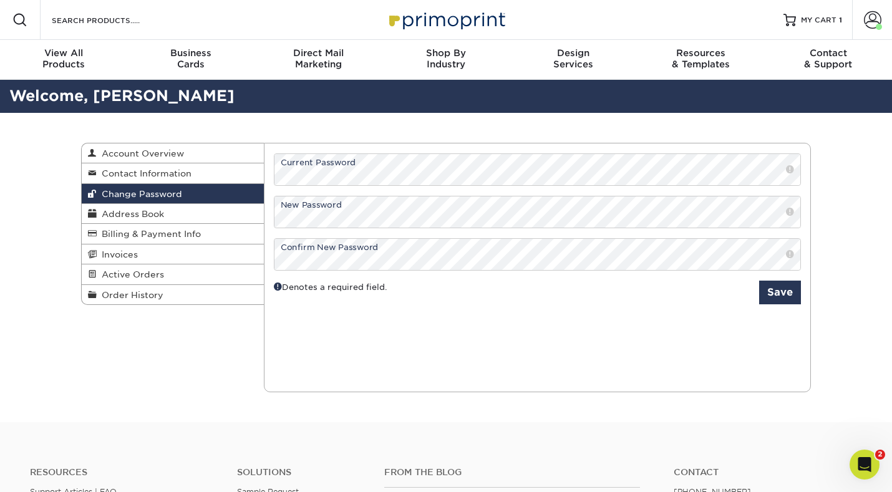
click at [789, 171] on span at bounding box center [790, 169] width 8 height 12
click at [790, 210] on span at bounding box center [790, 212] width 8 height 12
click at [307, 186] on form "Current Password New Password Confirm New Password Denotes a required field. Sa…" at bounding box center [538, 211] width 528 height 117
click at [490, 342] on div "Current Orders 0 Active 0 Missing Files" at bounding box center [538, 267] width 548 height 249
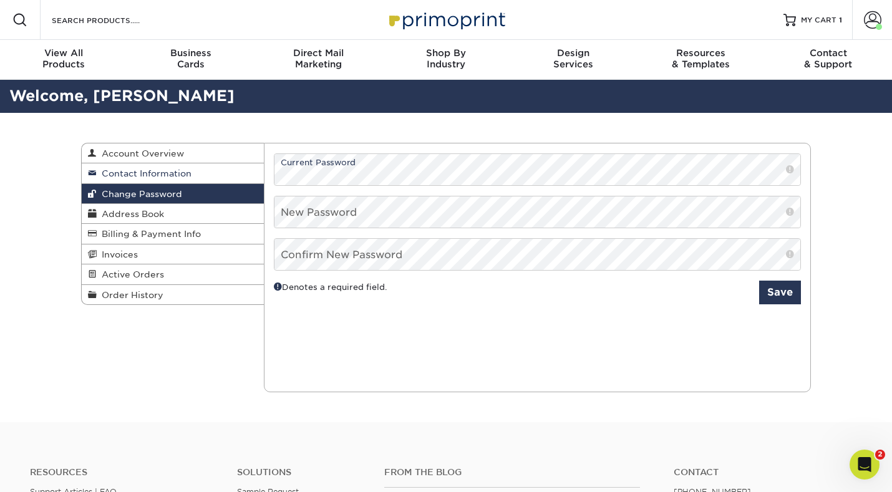
click at [181, 169] on span "Contact Information" at bounding box center [144, 173] width 95 height 10
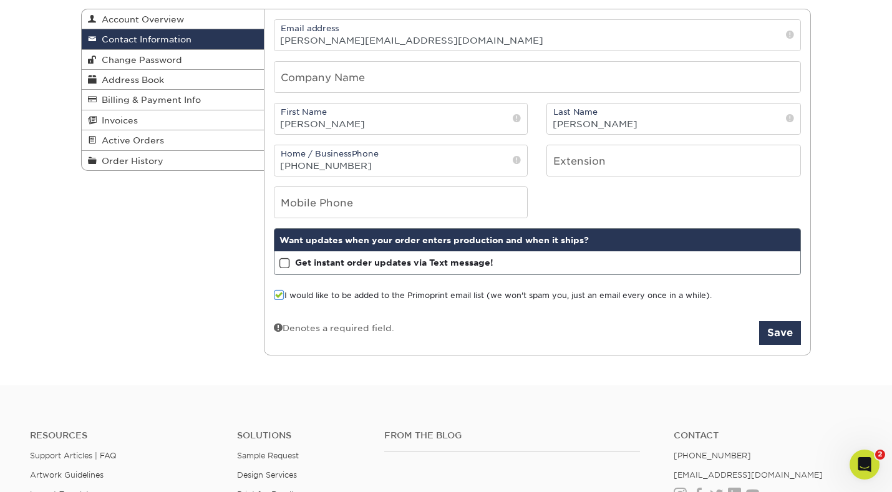
scroll to position [136, 0]
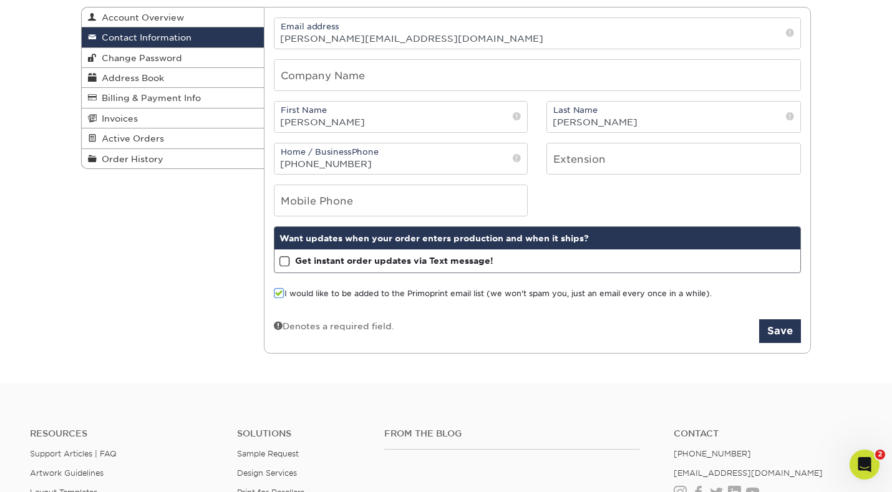
click at [279, 299] on span at bounding box center [279, 294] width 11 height 12
click at [0, 0] on input "I would like to be added to the Primoprint email list (we won't spam you, just …" at bounding box center [0, 0] width 0 height 0
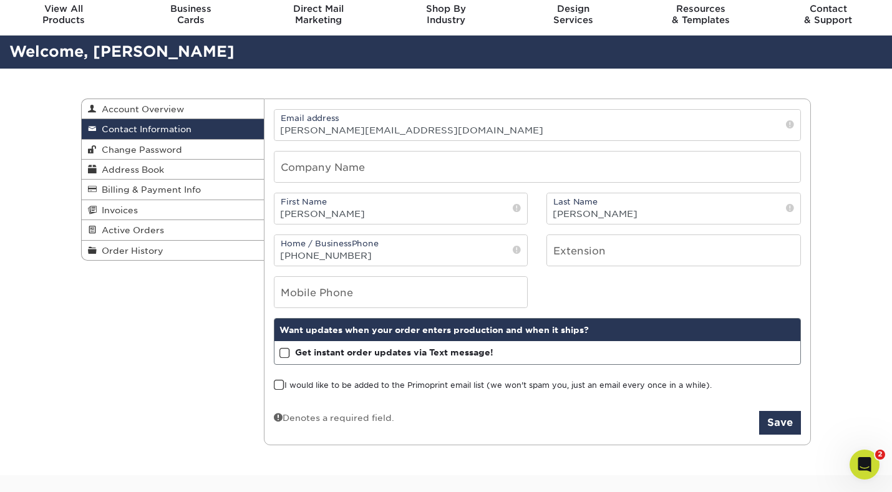
scroll to position [43, 0]
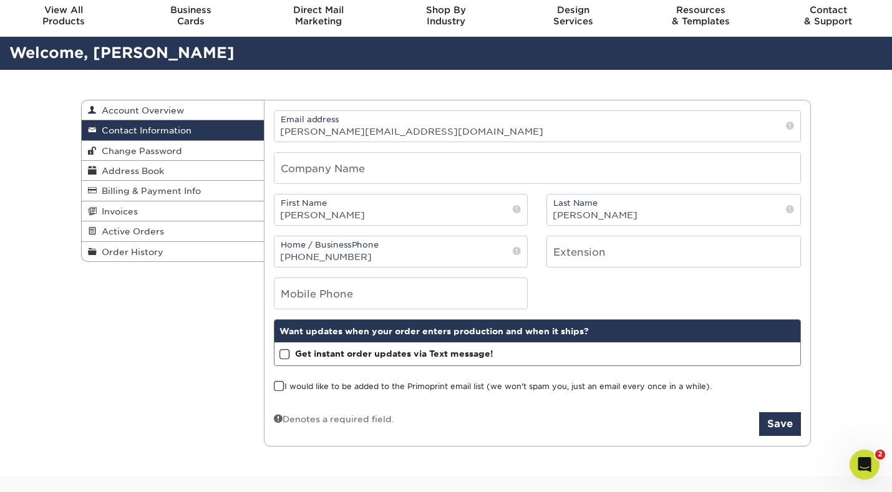
click at [180, 110] on span "Account Overview" at bounding box center [140, 110] width 87 height 10
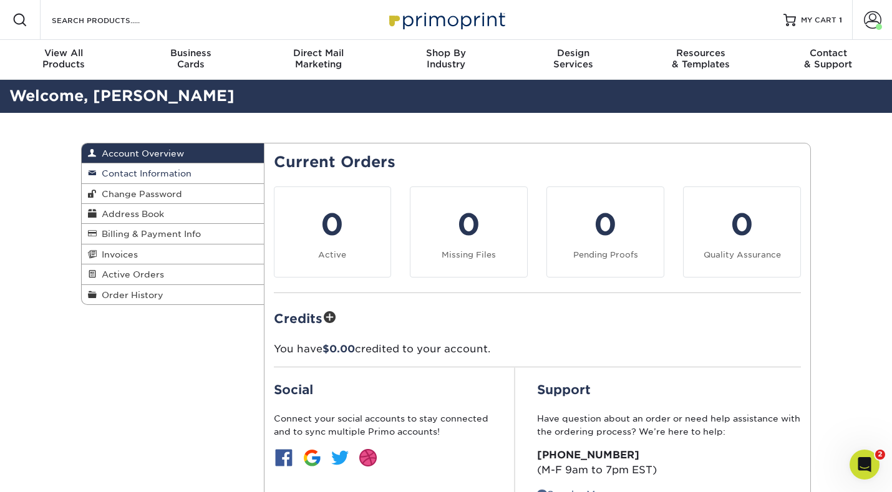
click at [210, 170] on link "Contact Information" at bounding box center [173, 173] width 182 height 20
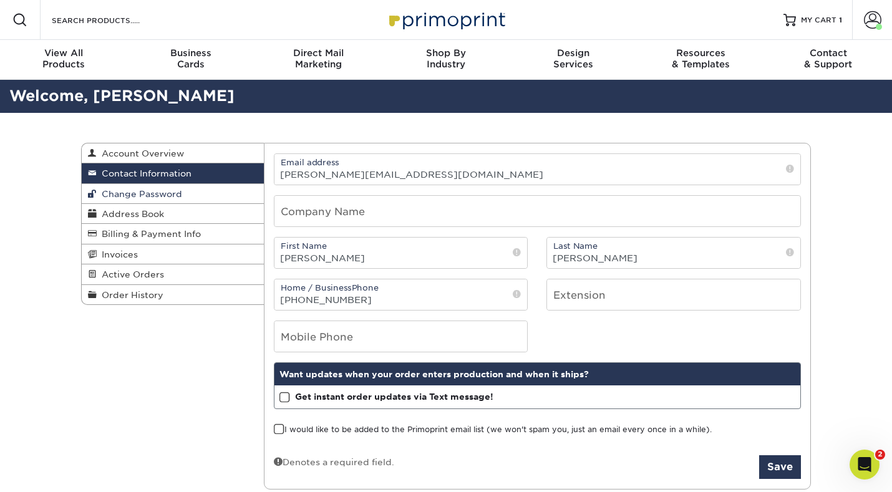
click at [200, 195] on link "Change Password" at bounding box center [173, 194] width 182 height 20
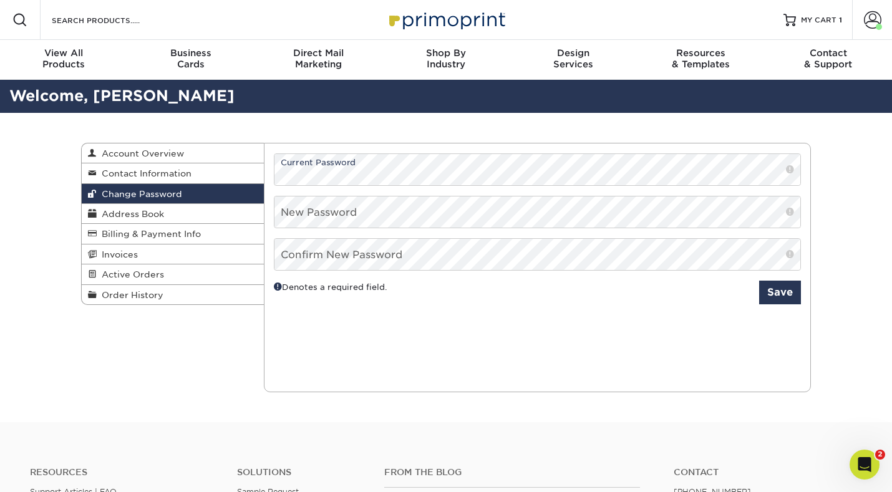
click at [585, 311] on div "Current Orders 0 Active 0 Missing Files" at bounding box center [538, 267] width 548 height 249
click at [242, 332] on div "Change Password Account Overview Contact Information Change Password Address Bo…" at bounding box center [446, 267] width 748 height 309
click at [816, 19] on span "MY CART" at bounding box center [819, 20] width 36 height 11
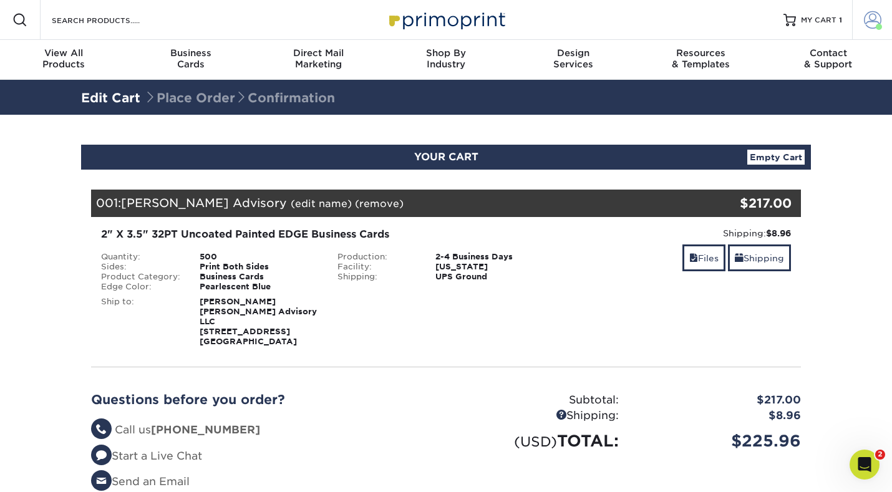
click at [870, 19] on span at bounding box center [872, 19] width 17 height 17
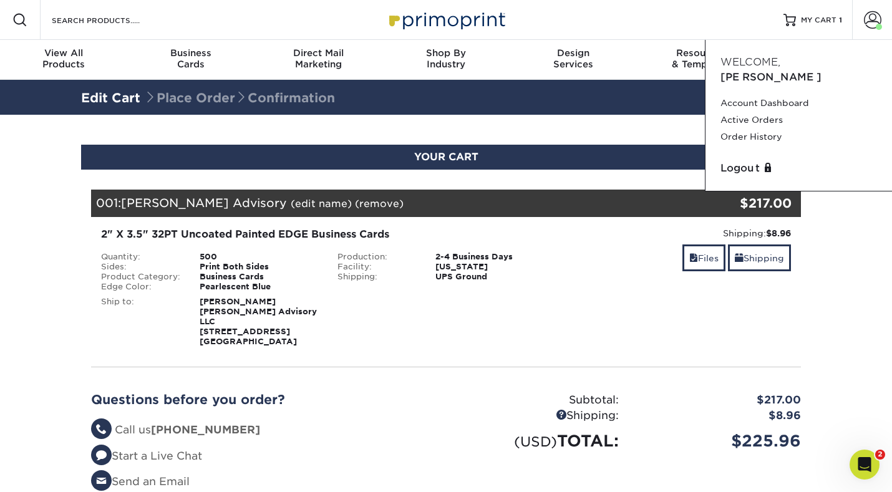
click at [598, 309] on div "Shipping: $8.96 Discount: - $0.00 Files Shipping" at bounding box center [682, 287] width 236 height 120
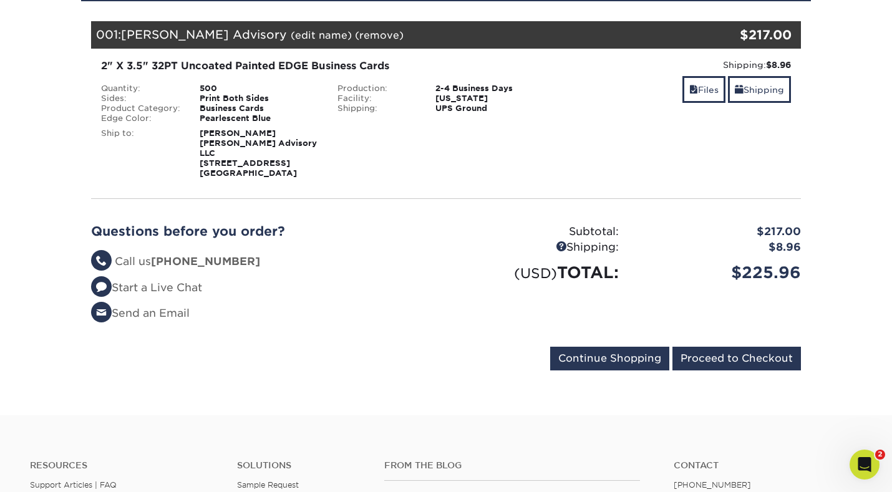
scroll to position [192, 0]
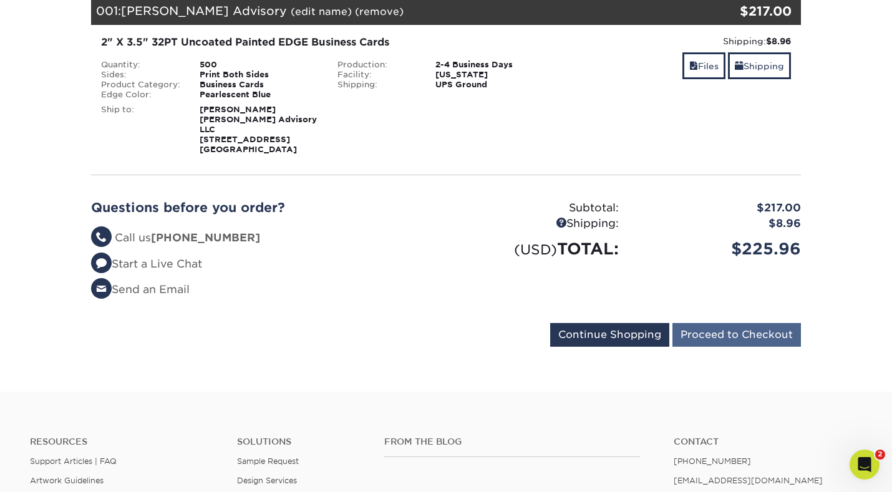
click at [714, 323] on input "Proceed to Checkout" at bounding box center [736, 335] width 128 height 24
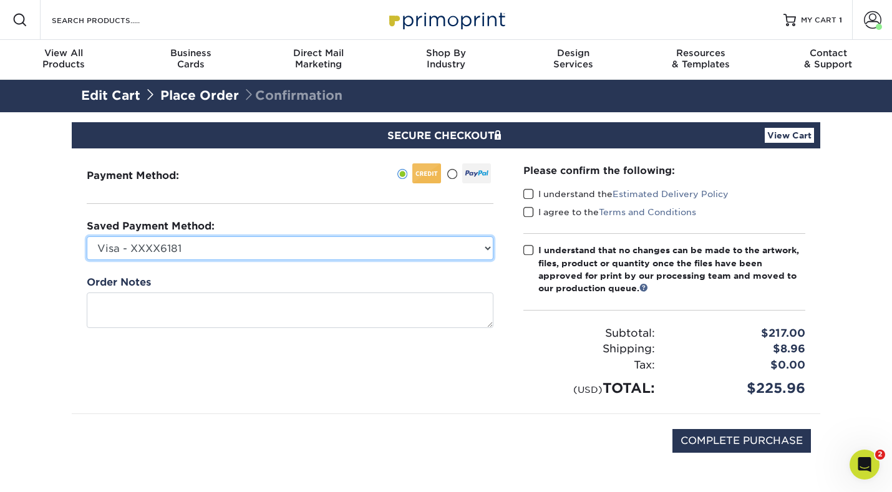
select select
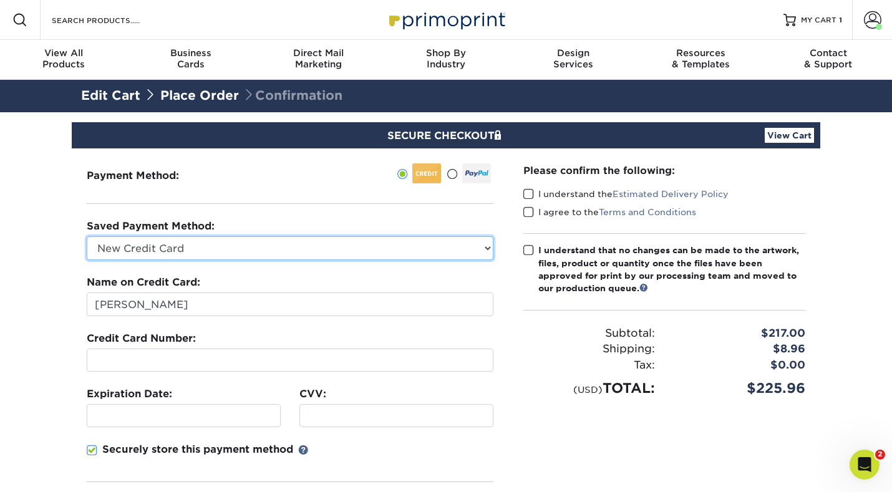
click at [240, 311] on div "Saved Payment Method: Visa - XXXX6181 New Credit Card Name on Credit Card: [PER…" at bounding box center [290, 358] width 407 height 278
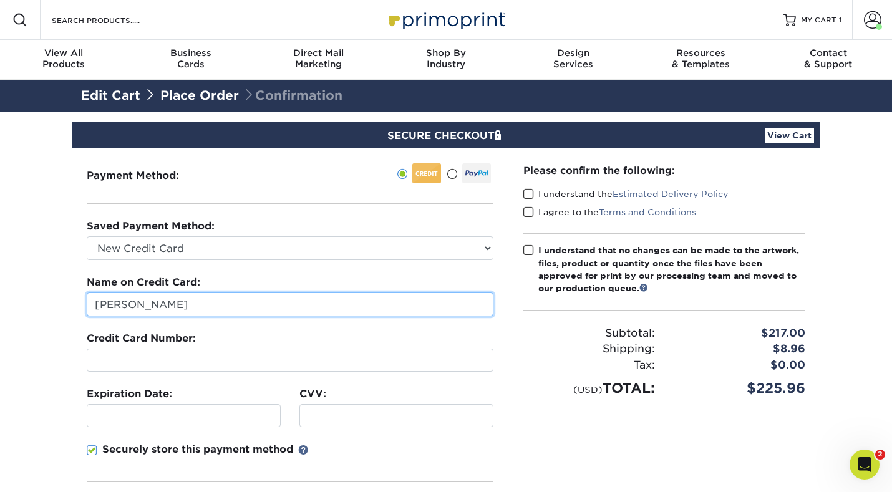
click at [240, 311] on input "[PERSON_NAME]" at bounding box center [290, 305] width 407 height 24
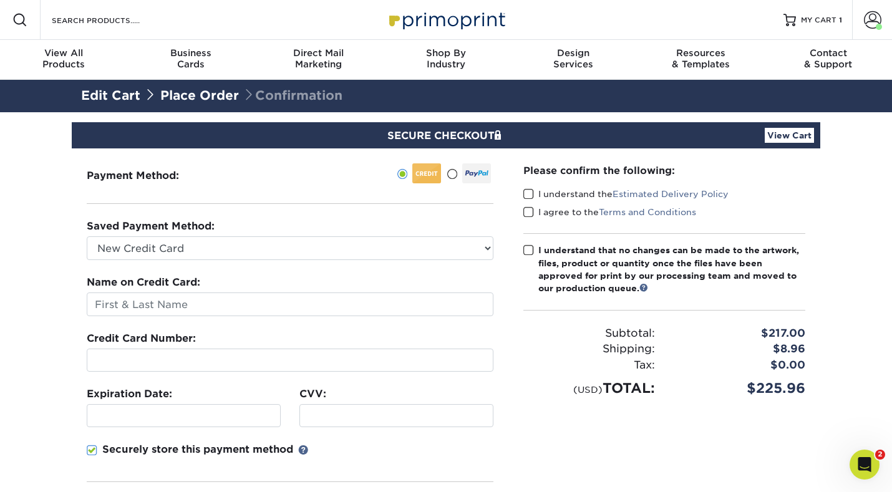
click at [465, 445] on div "Securely store this payment method" at bounding box center [290, 462] width 407 height 40
click at [645, 288] on link at bounding box center [643, 287] width 9 height 9
